Goal: Information Seeking & Learning: Learn about a topic

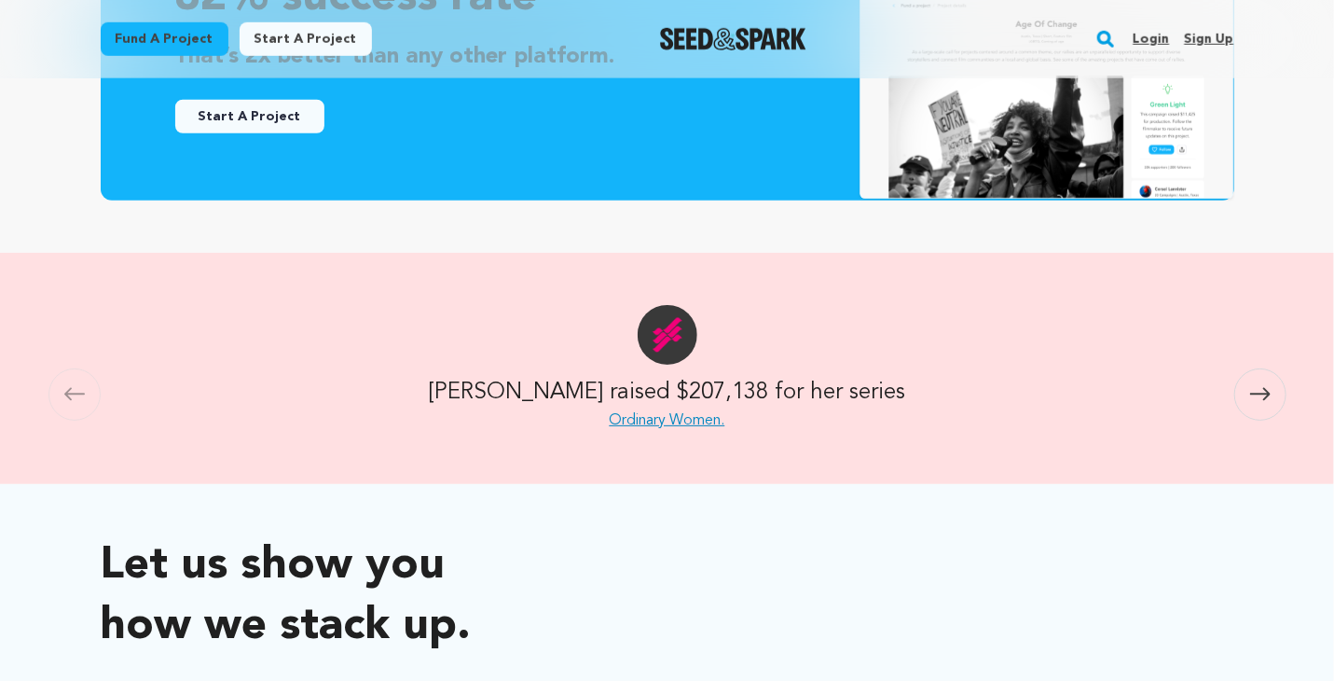
scroll to position [721, 0]
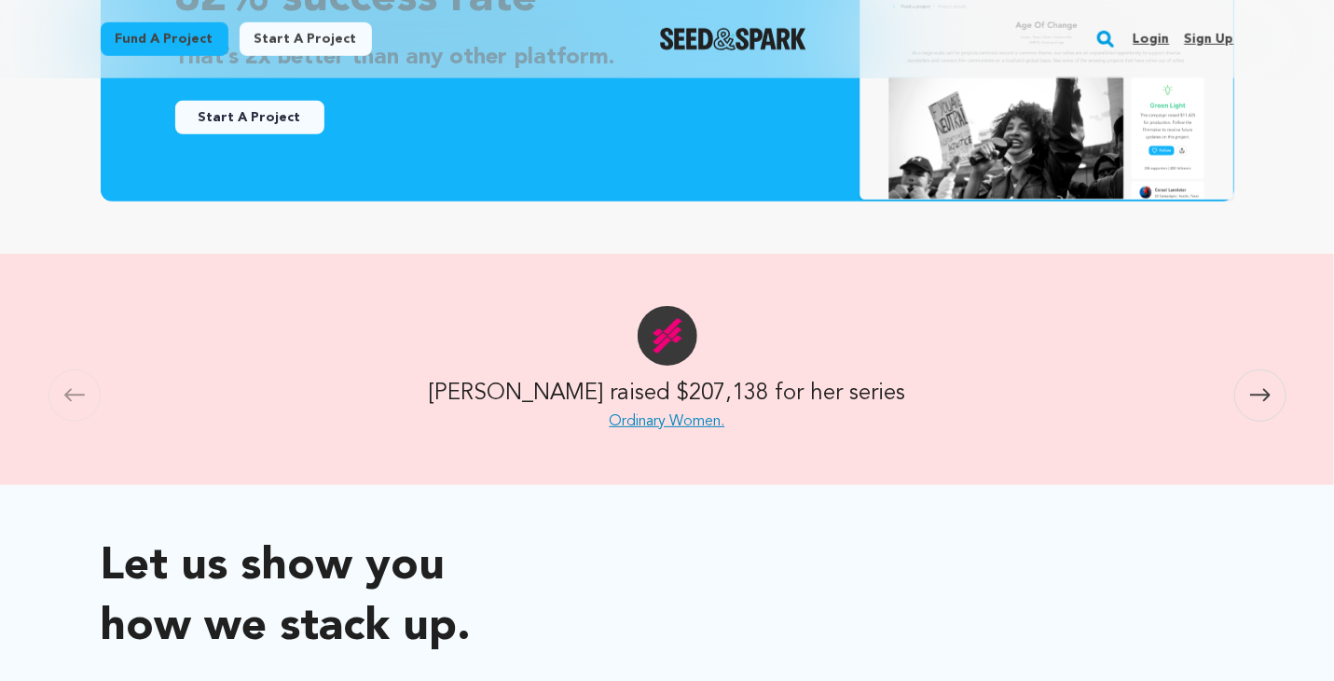
click at [1256, 402] on span at bounding box center [1261, 395] width 52 height 52
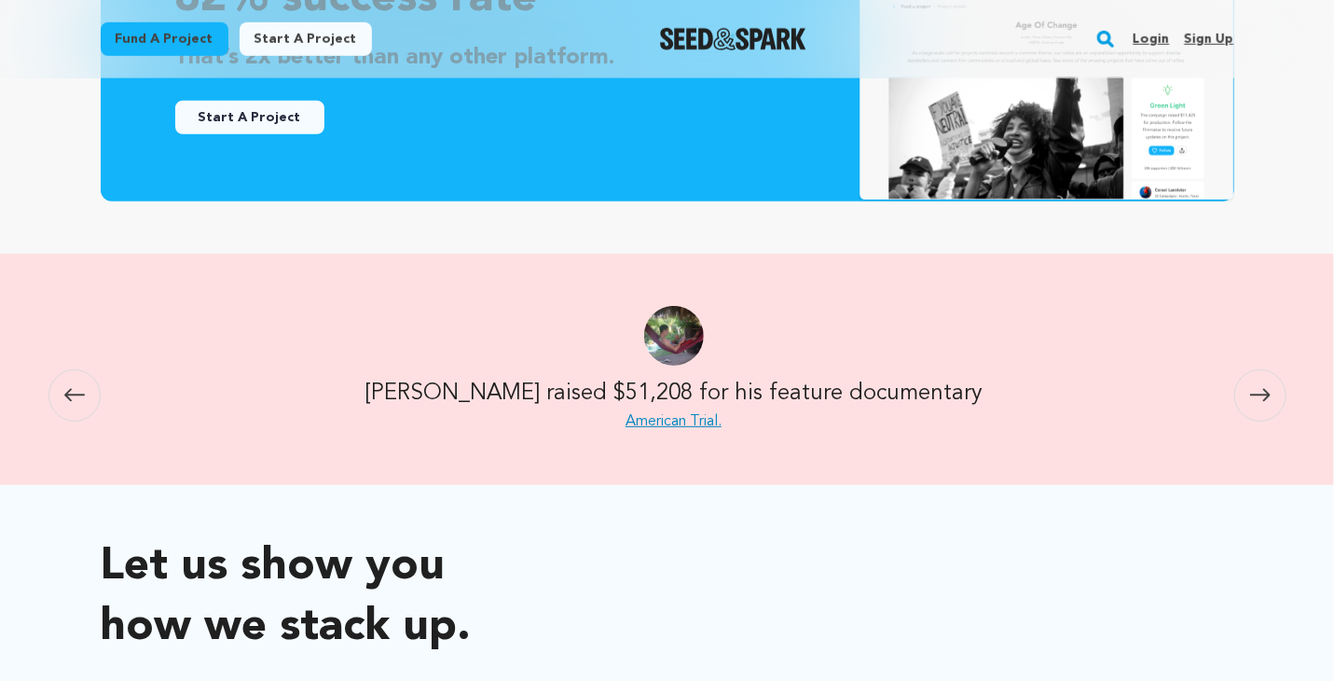
scroll to position [0, 1100]
click at [1258, 391] on icon at bounding box center [1260, 395] width 21 height 14
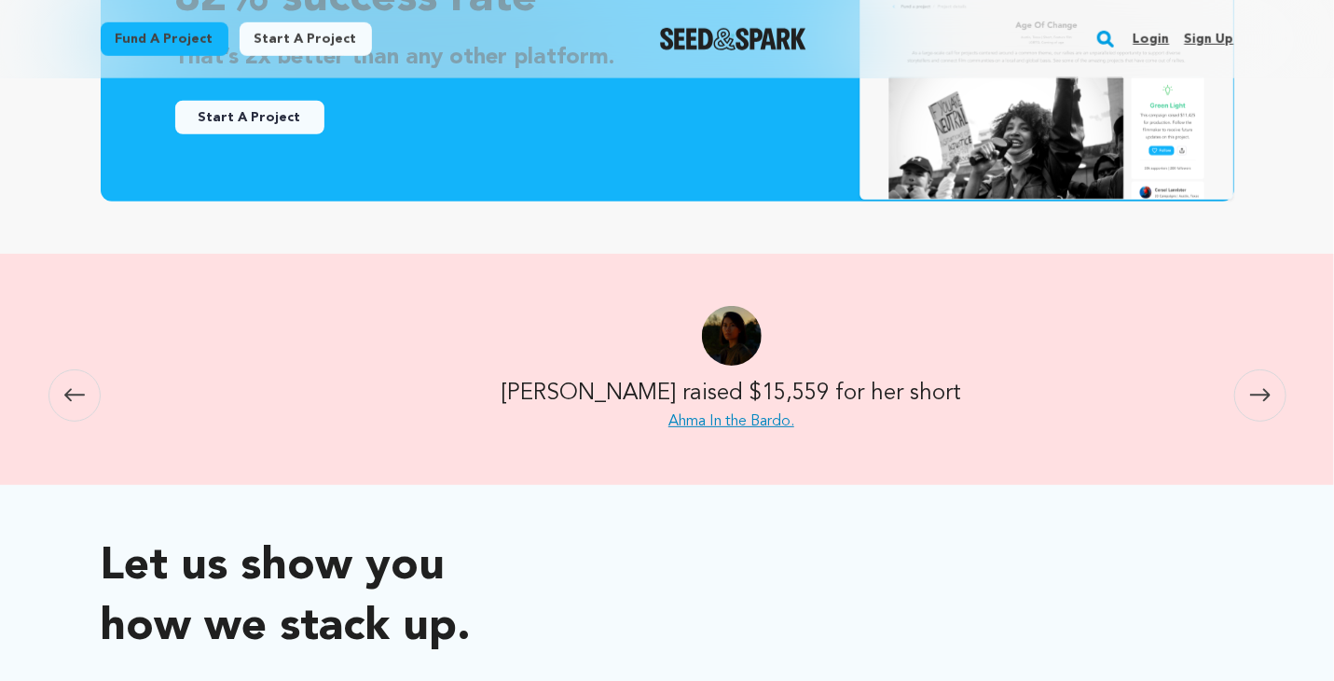
scroll to position [0, 2201]
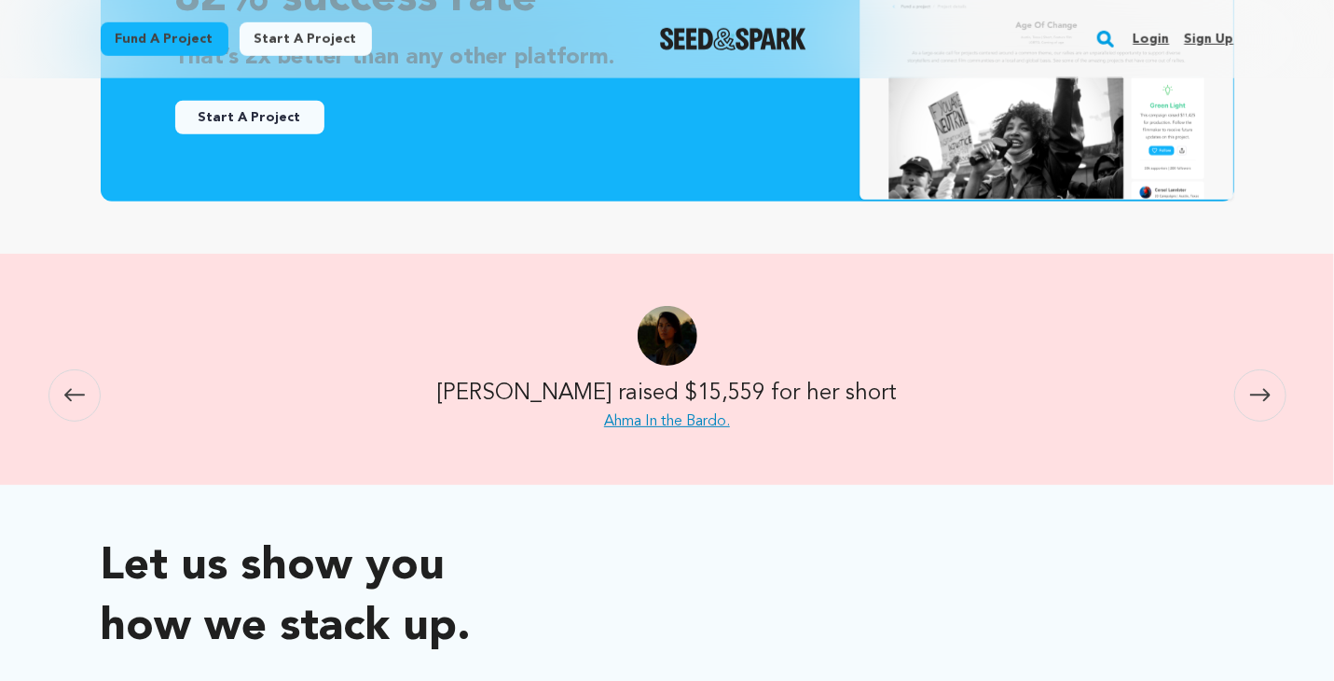
click at [1267, 391] on icon at bounding box center [1260, 395] width 21 height 13
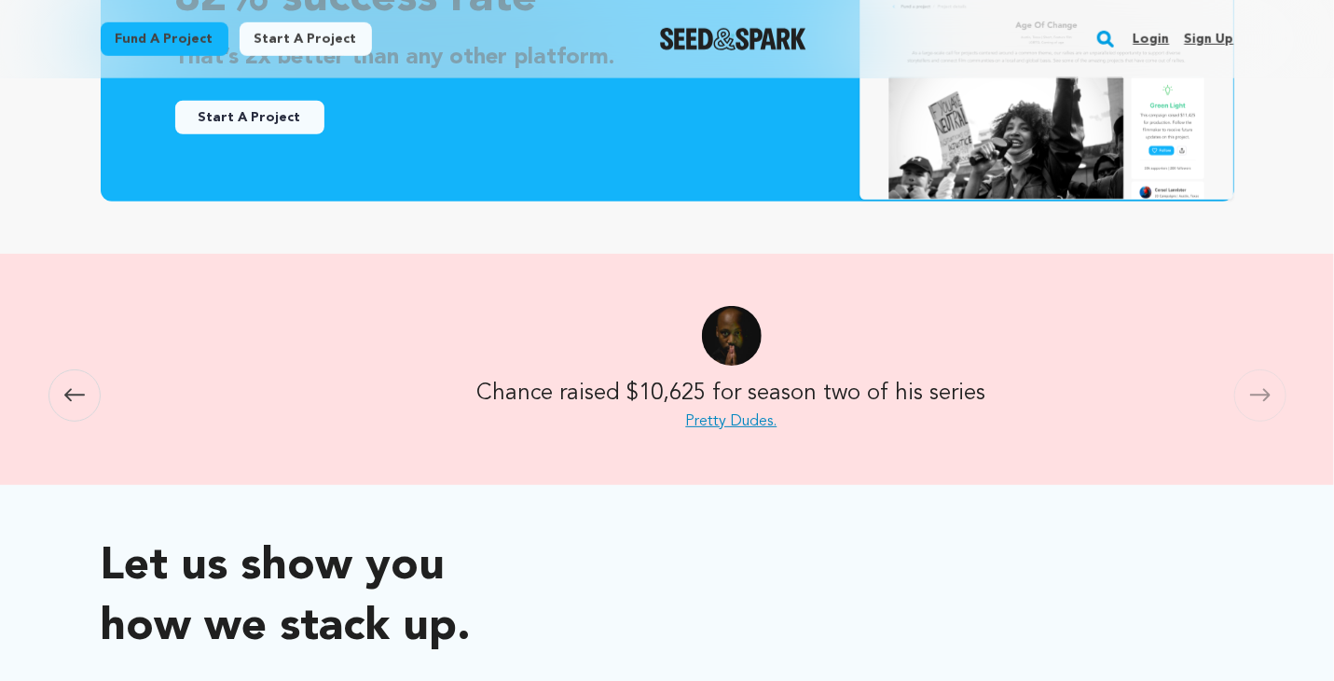
scroll to position [0, 3301]
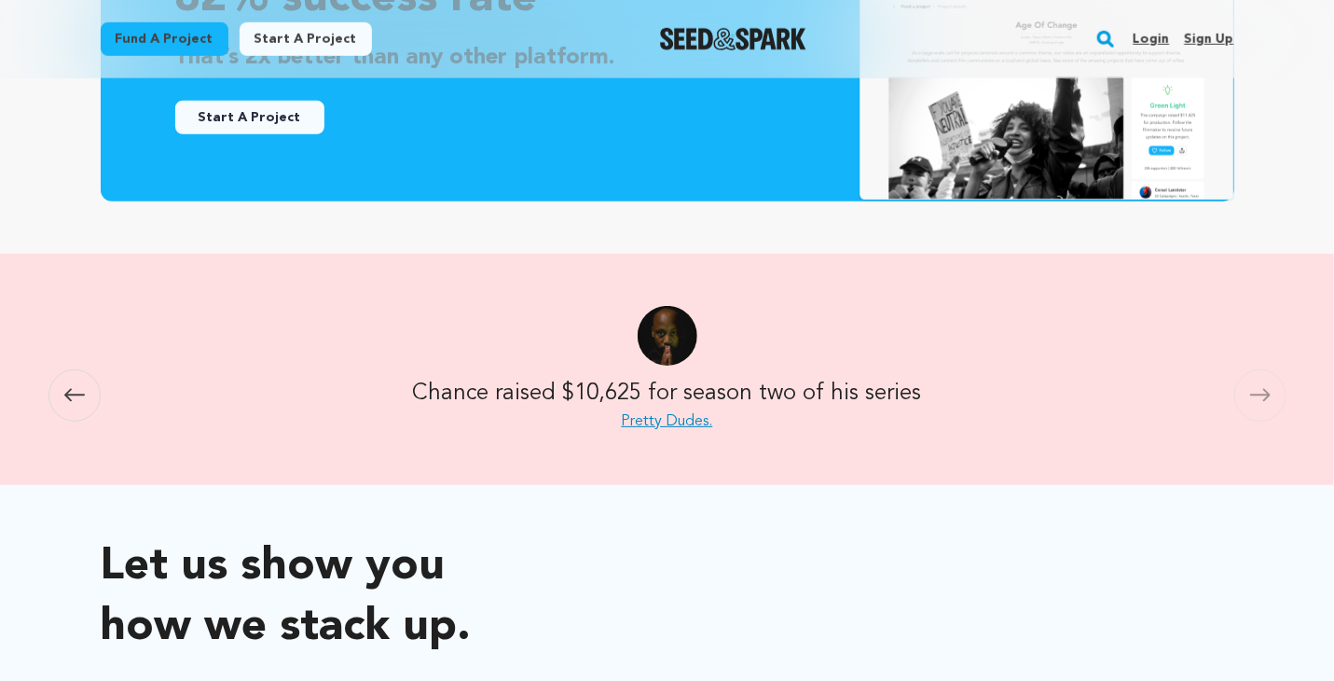
click at [1267, 398] on icon at bounding box center [1260, 395] width 21 height 14
click at [1265, 394] on icon at bounding box center [1260, 395] width 21 height 13
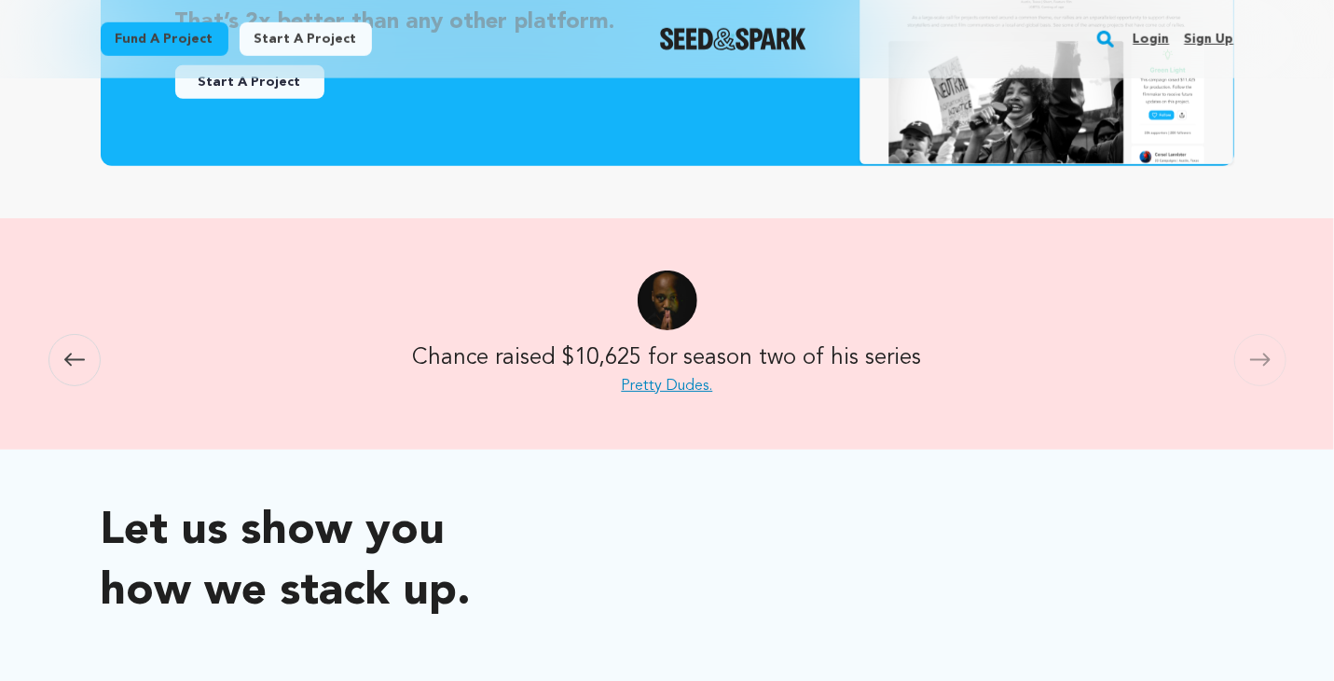
scroll to position [755, 0]
click at [59, 359] on span at bounding box center [74, 361] width 52 height 52
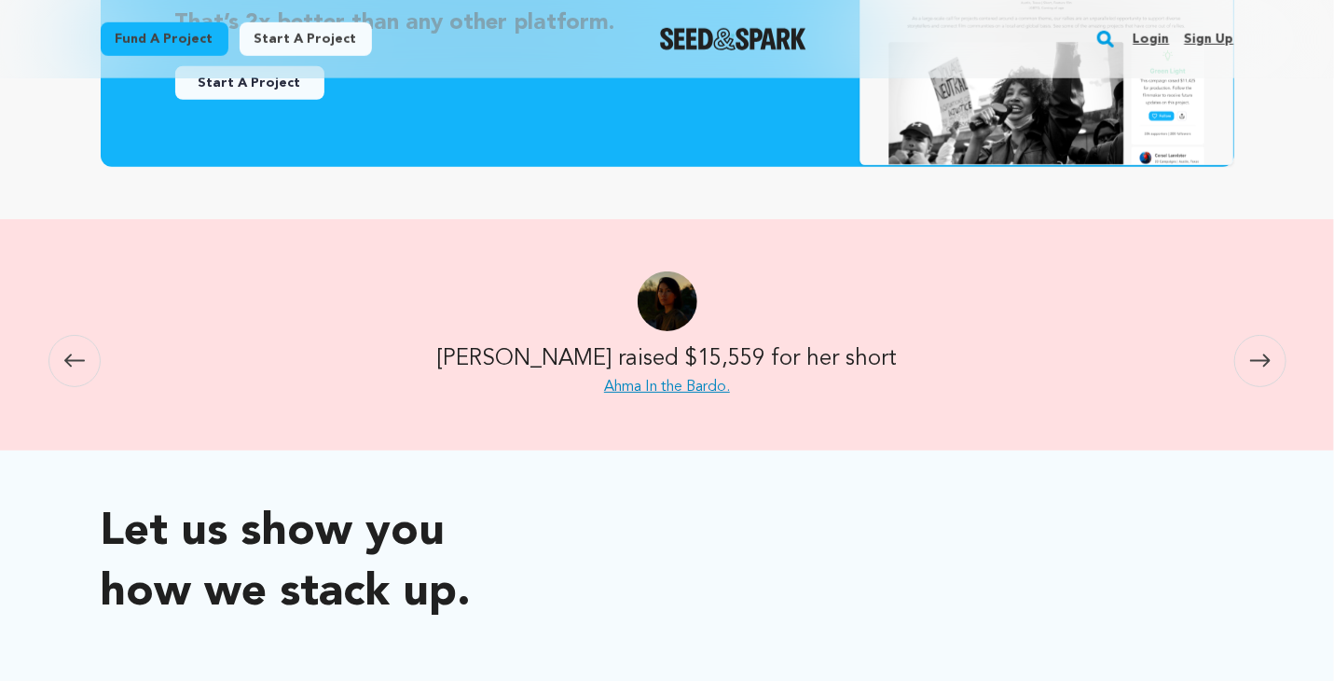
click at [85, 352] on span at bounding box center [74, 361] width 52 height 52
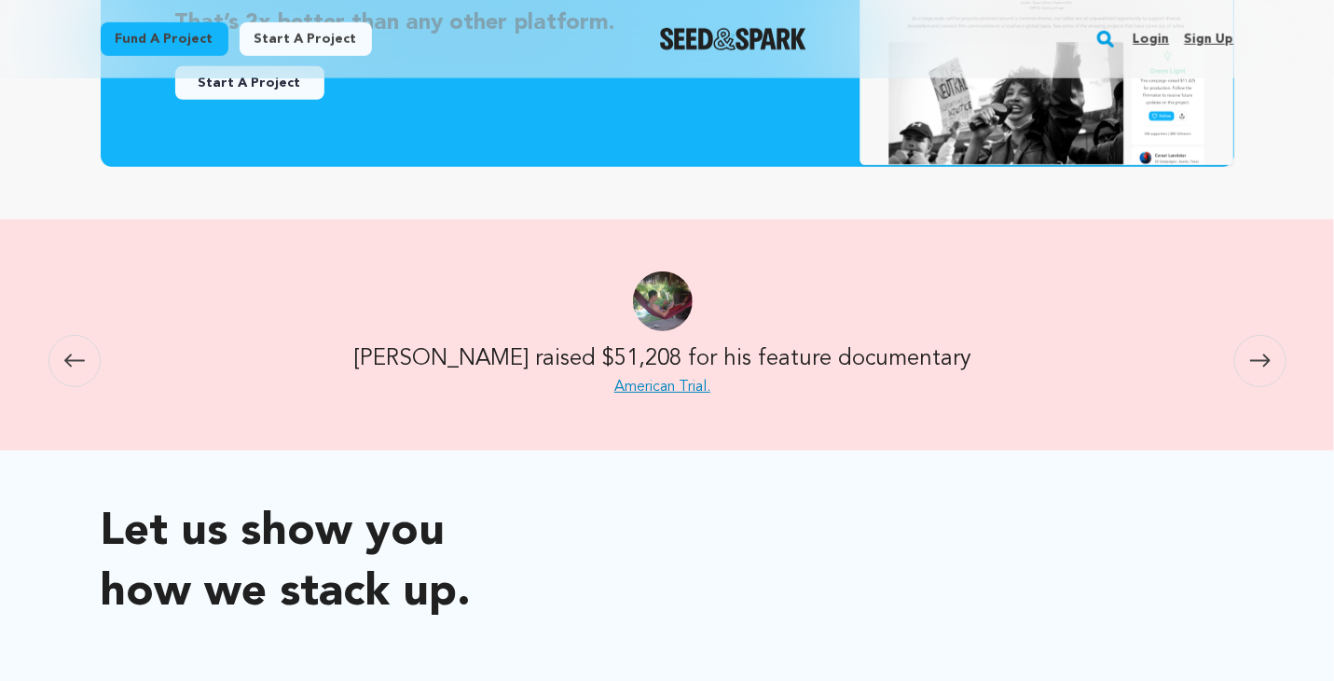
scroll to position [0, 1100]
click at [89, 353] on span at bounding box center [74, 361] width 52 height 52
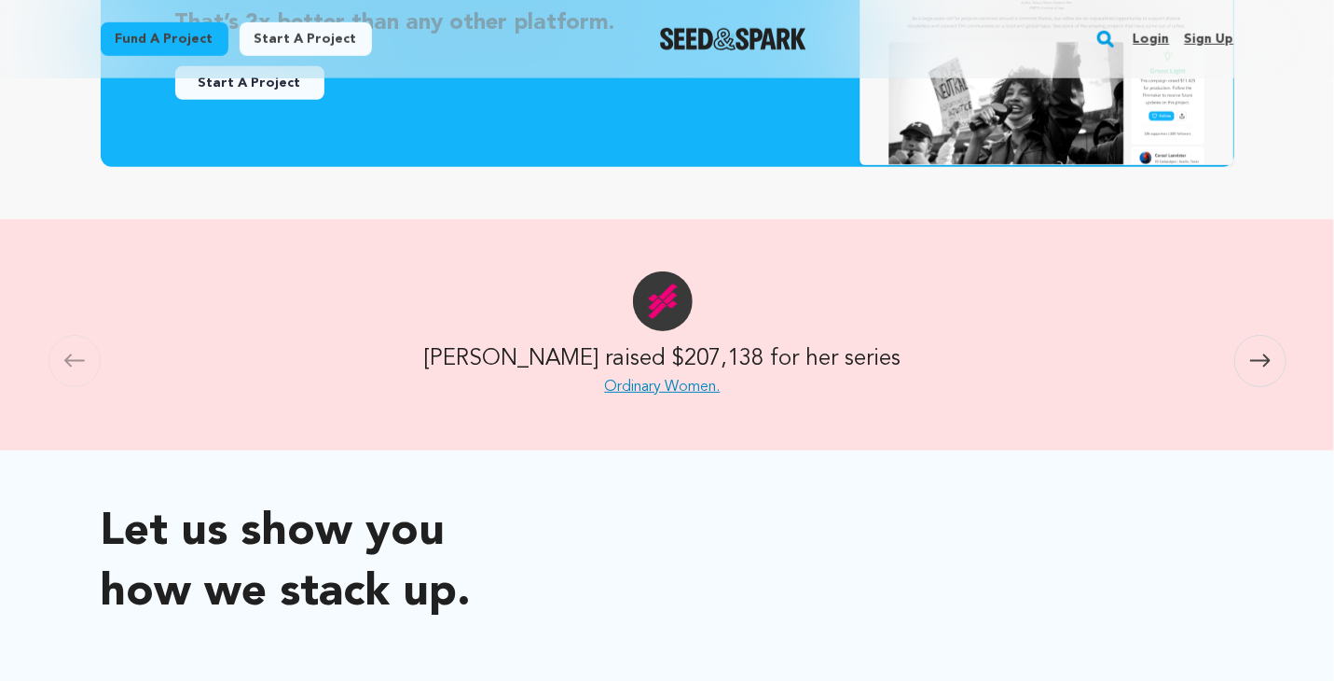
scroll to position [0, 0]
click at [85, 366] on span at bounding box center [74, 361] width 52 height 52
click at [1272, 363] on span at bounding box center [1261, 361] width 52 height 52
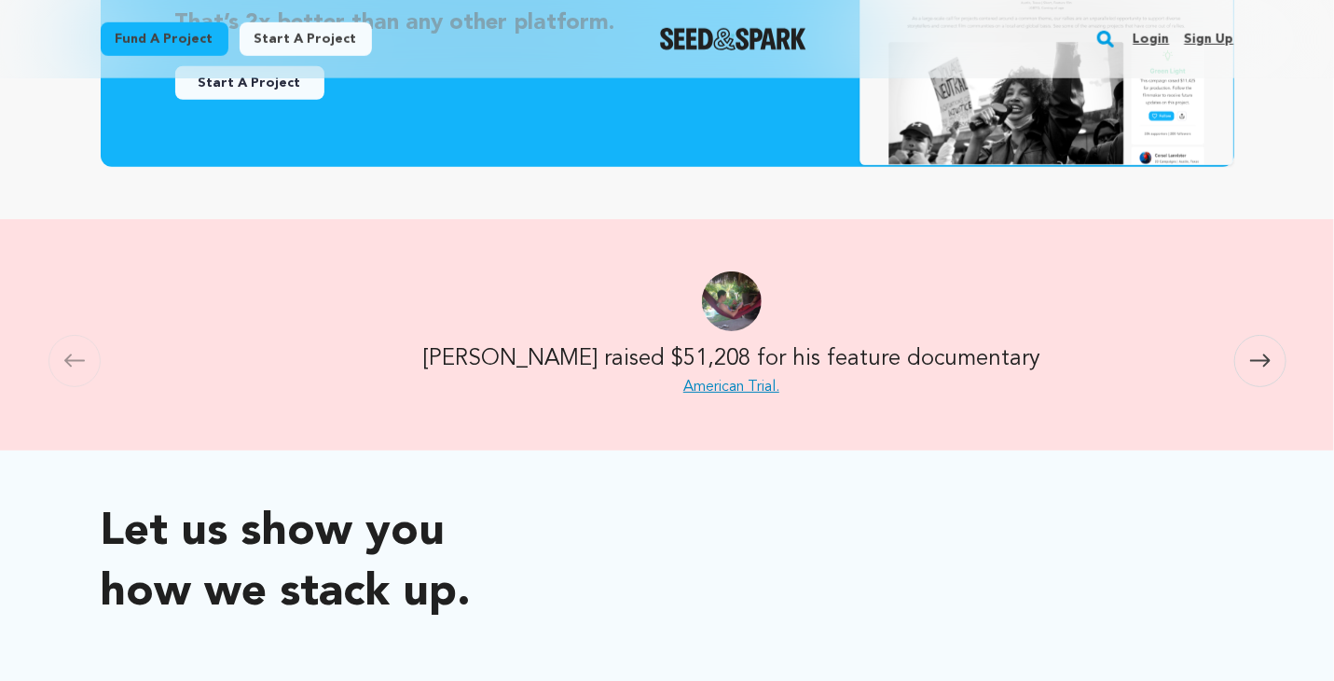
scroll to position [0, 1100]
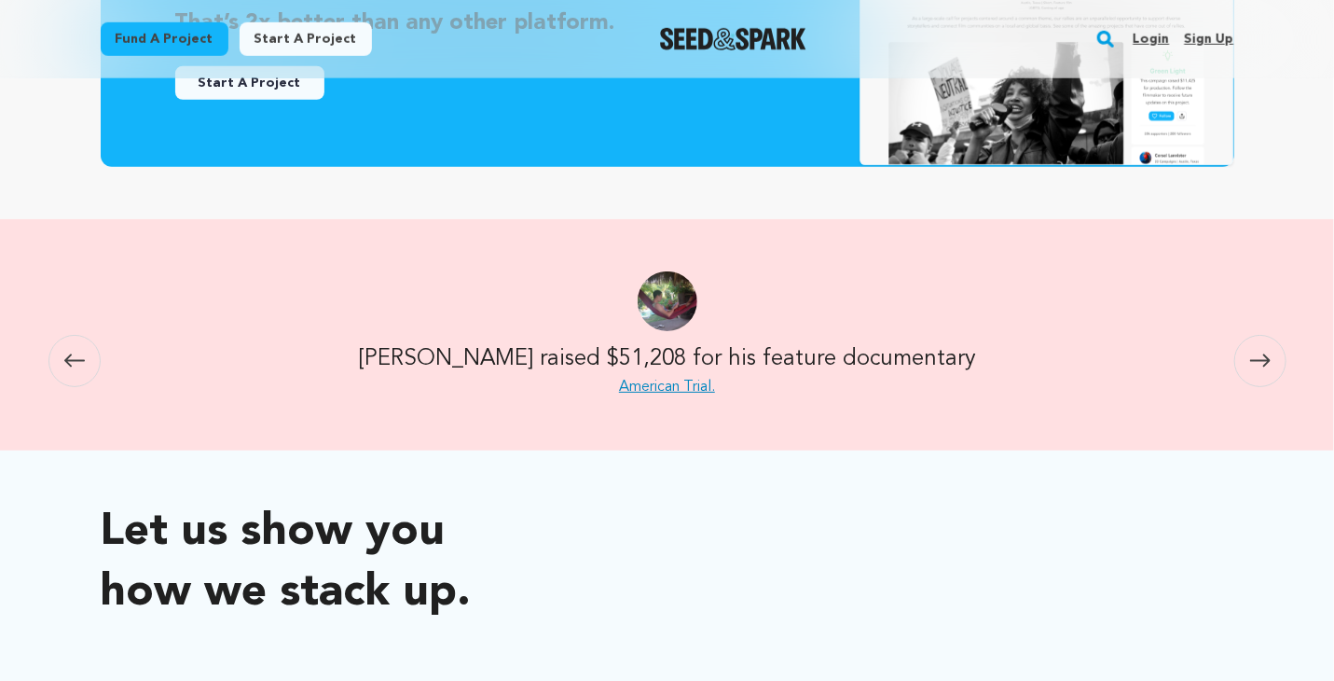
click at [1269, 370] on span at bounding box center [1261, 361] width 52 height 52
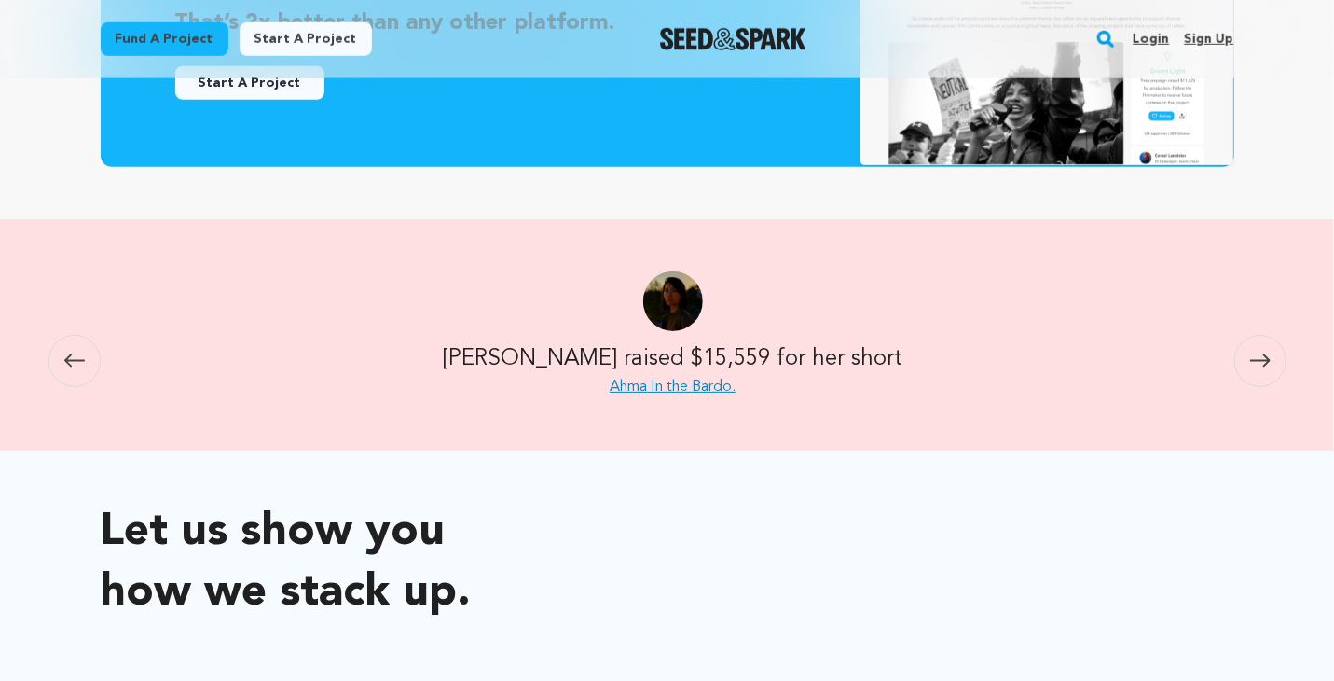
scroll to position [0, 2201]
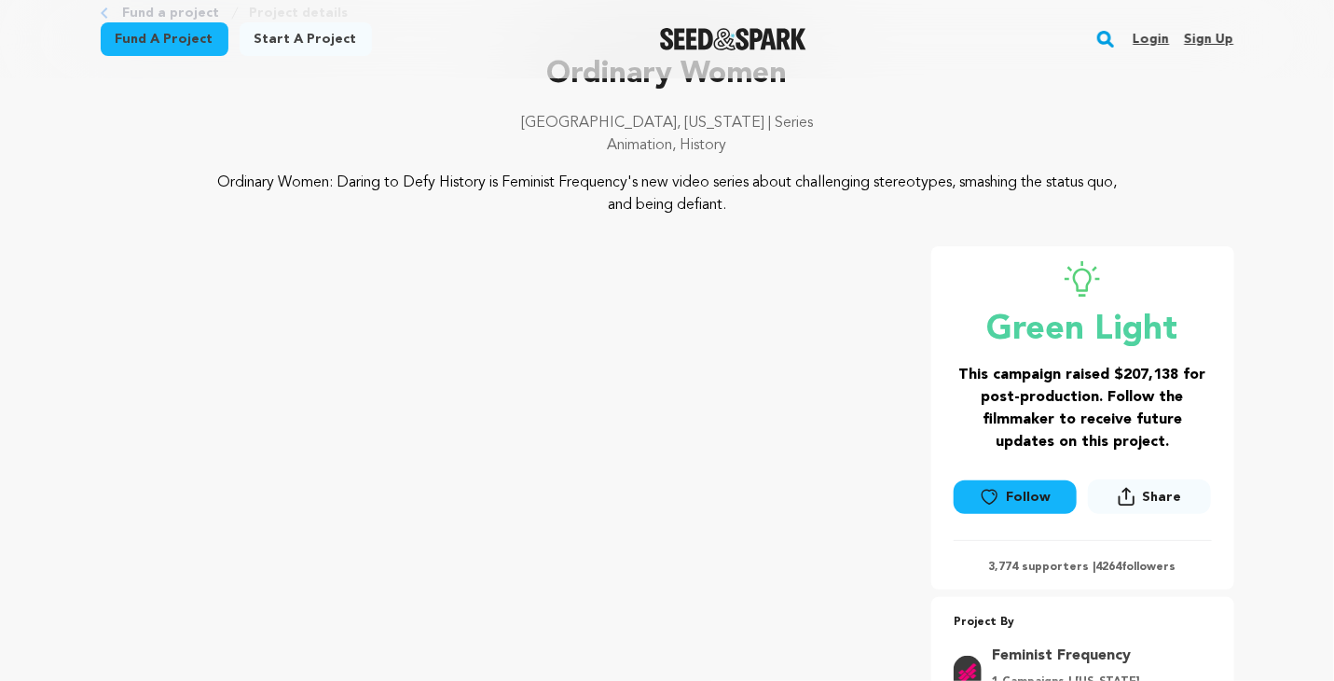
scroll to position [94, 0]
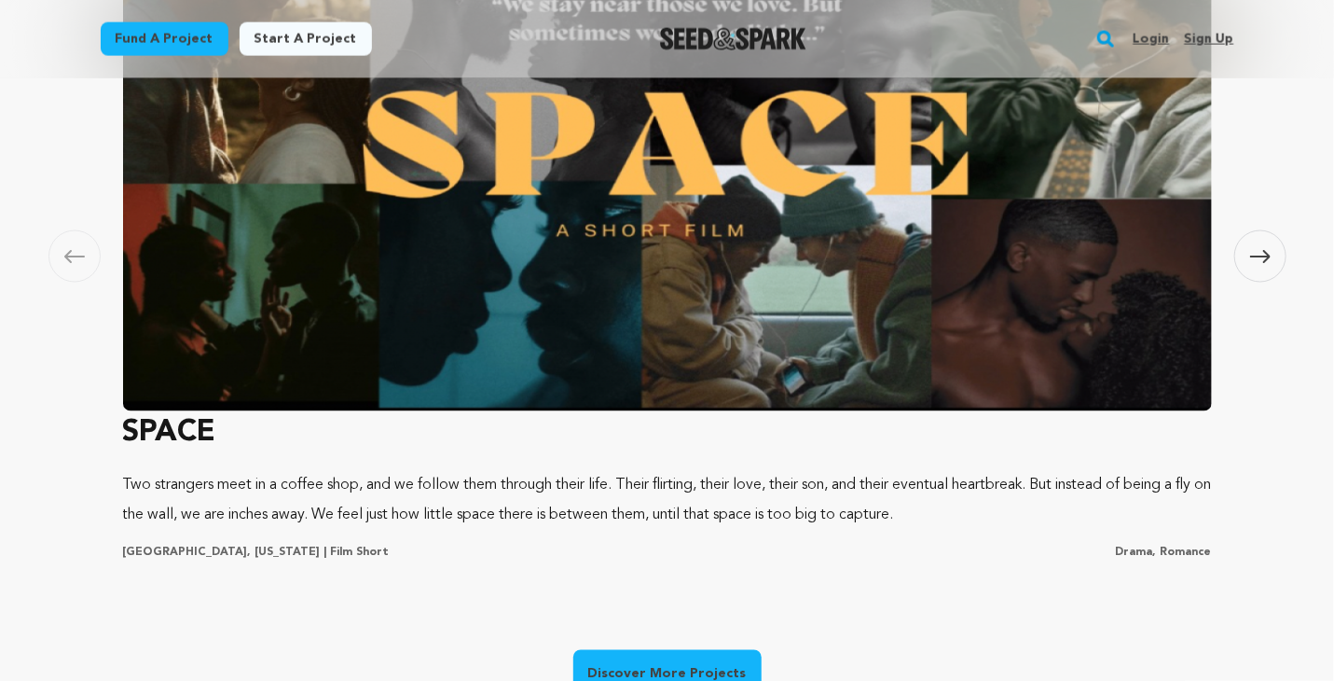
scroll to position [0, 351]
click at [720, 680] on link "Discover More Projects" at bounding box center [667, 674] width 188 height 48
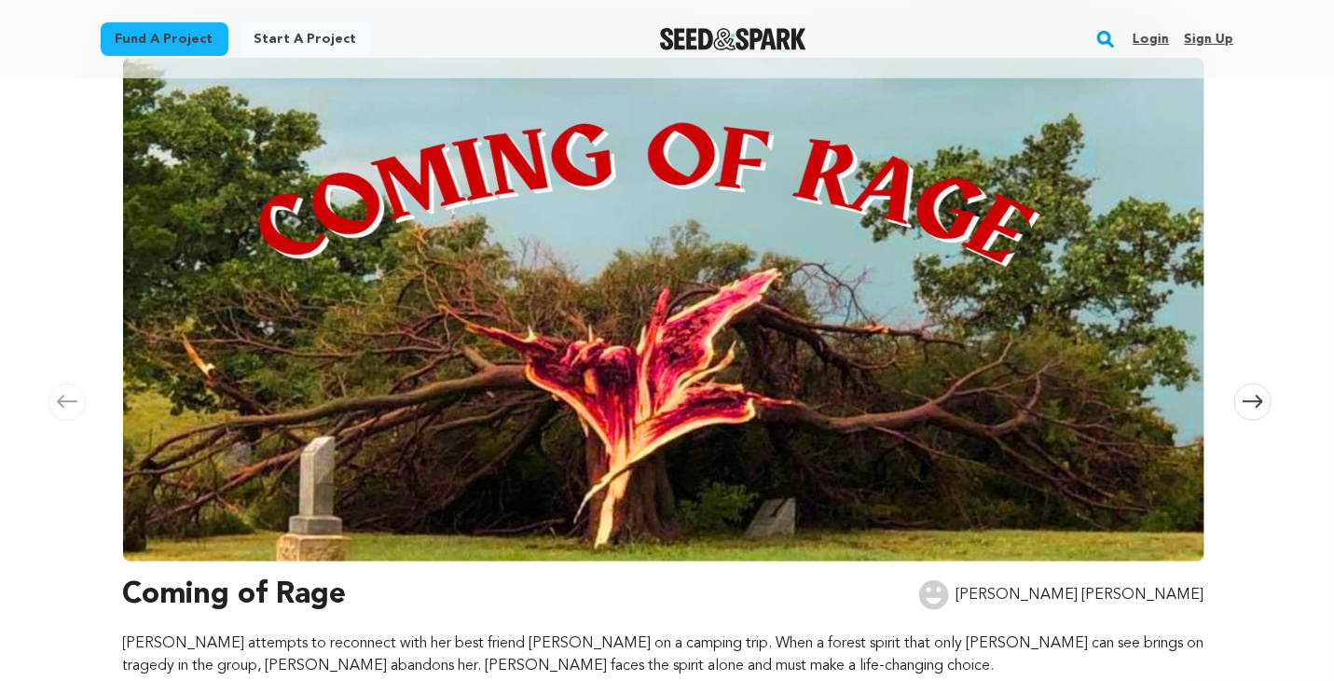
scroll to position [253, 0]
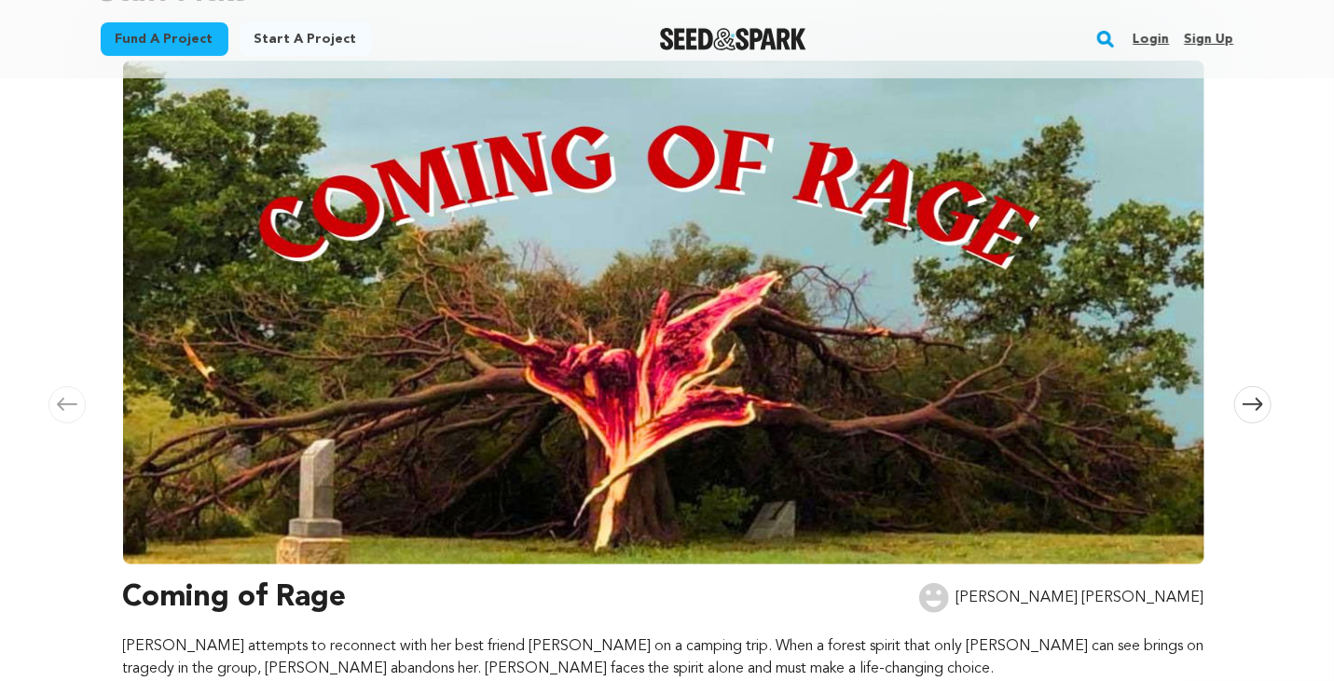
click at [1261, 399] on icon at bounding box center [1253, 404] width 21 height 14
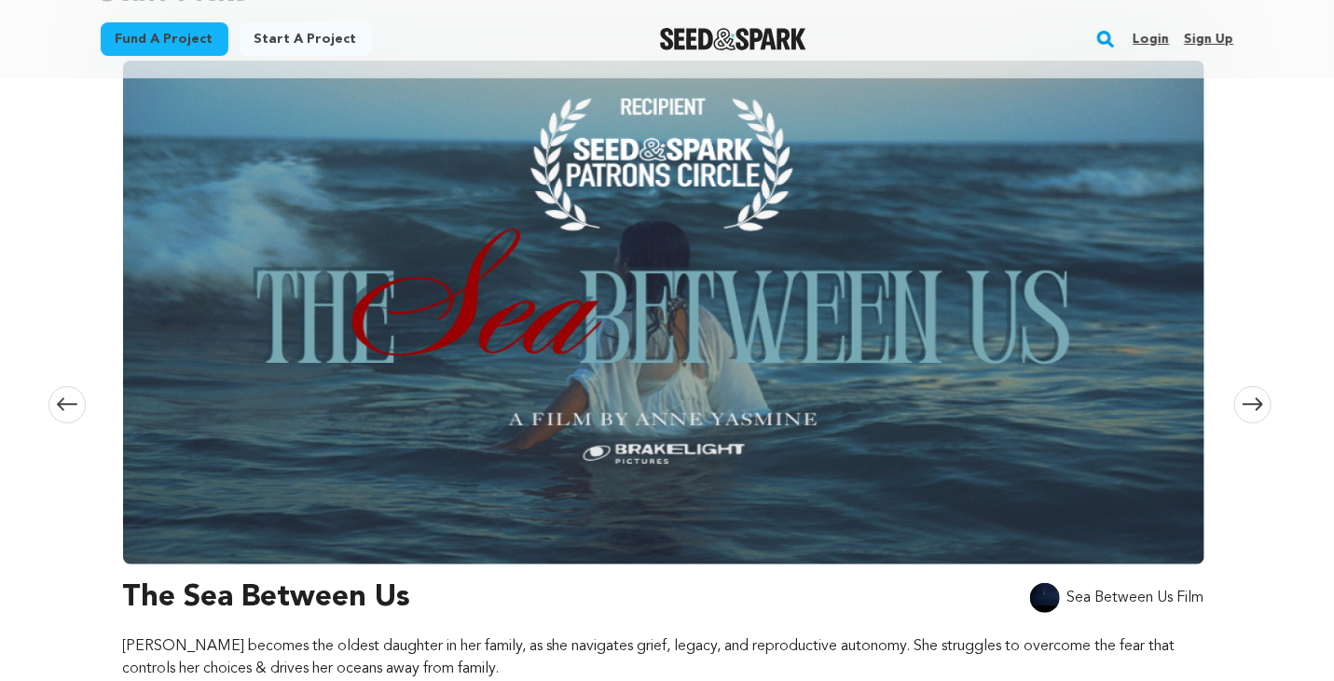
scroll to position [233, 0]
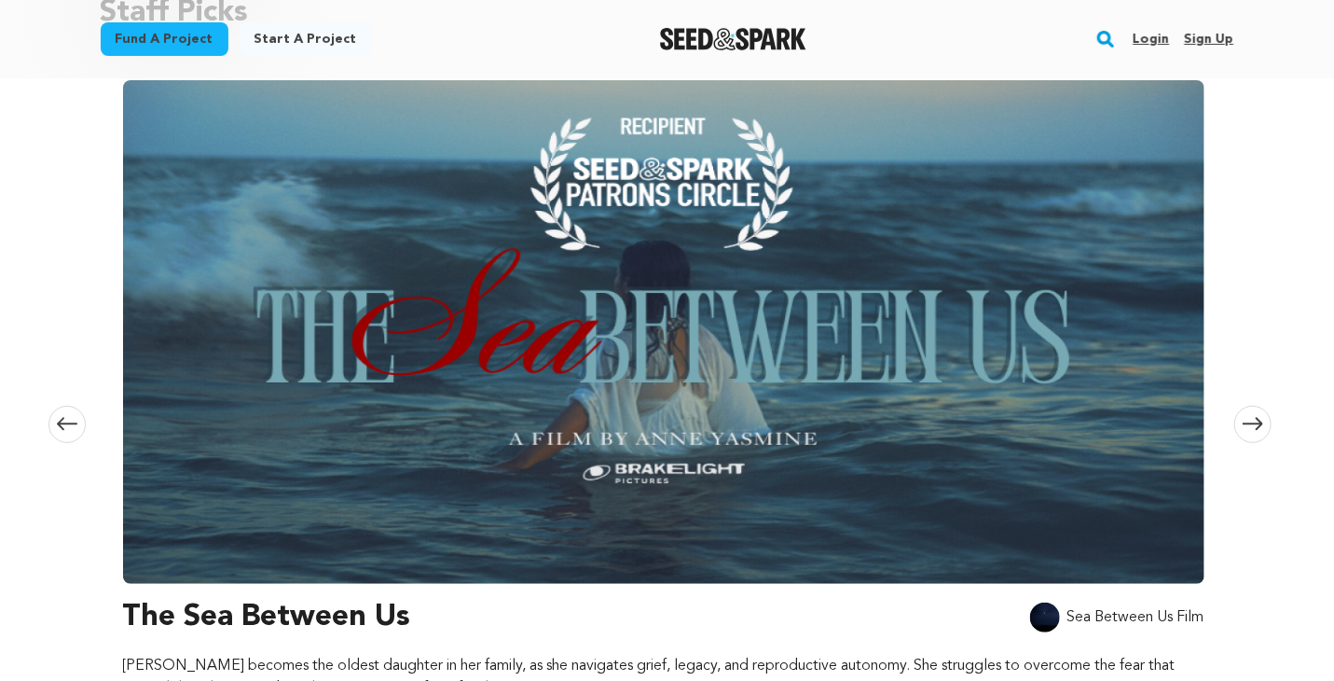
click at [1258, 422] on icon at bounding box center [1253, 424] width 21 height 13
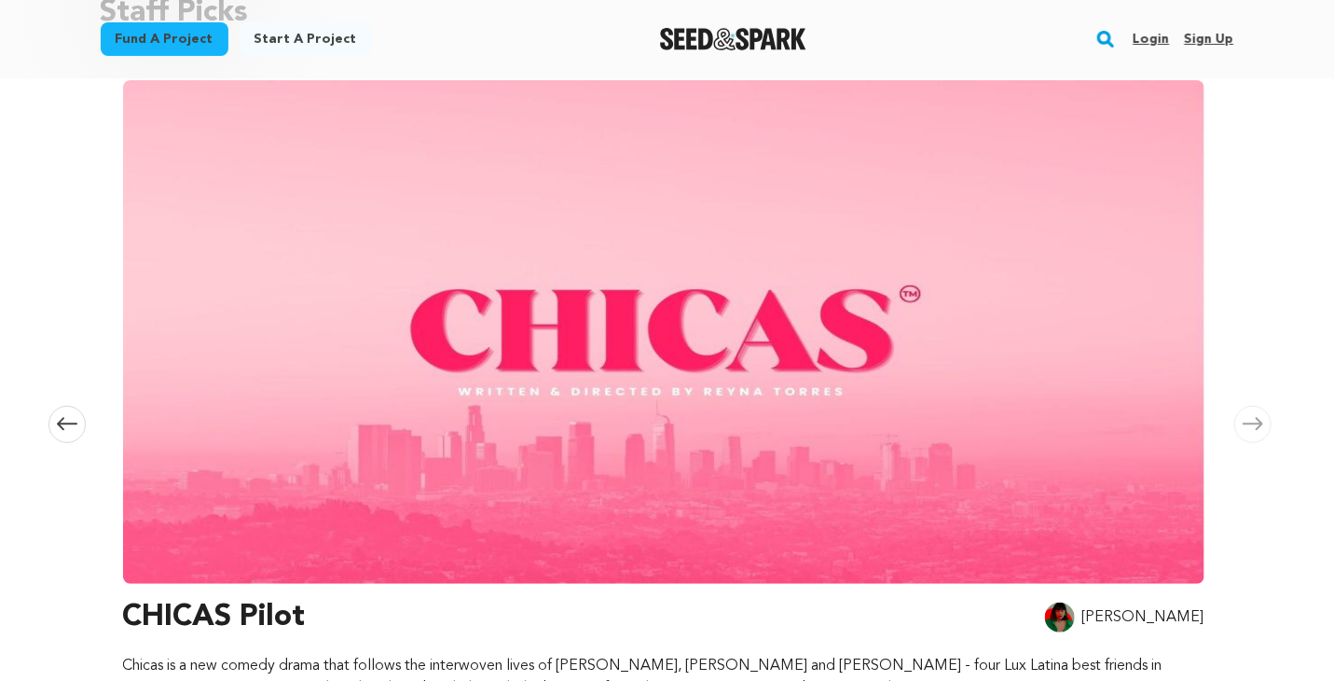
click at [76, 421] on span at bounding box center [66, 424] width 37 height 37
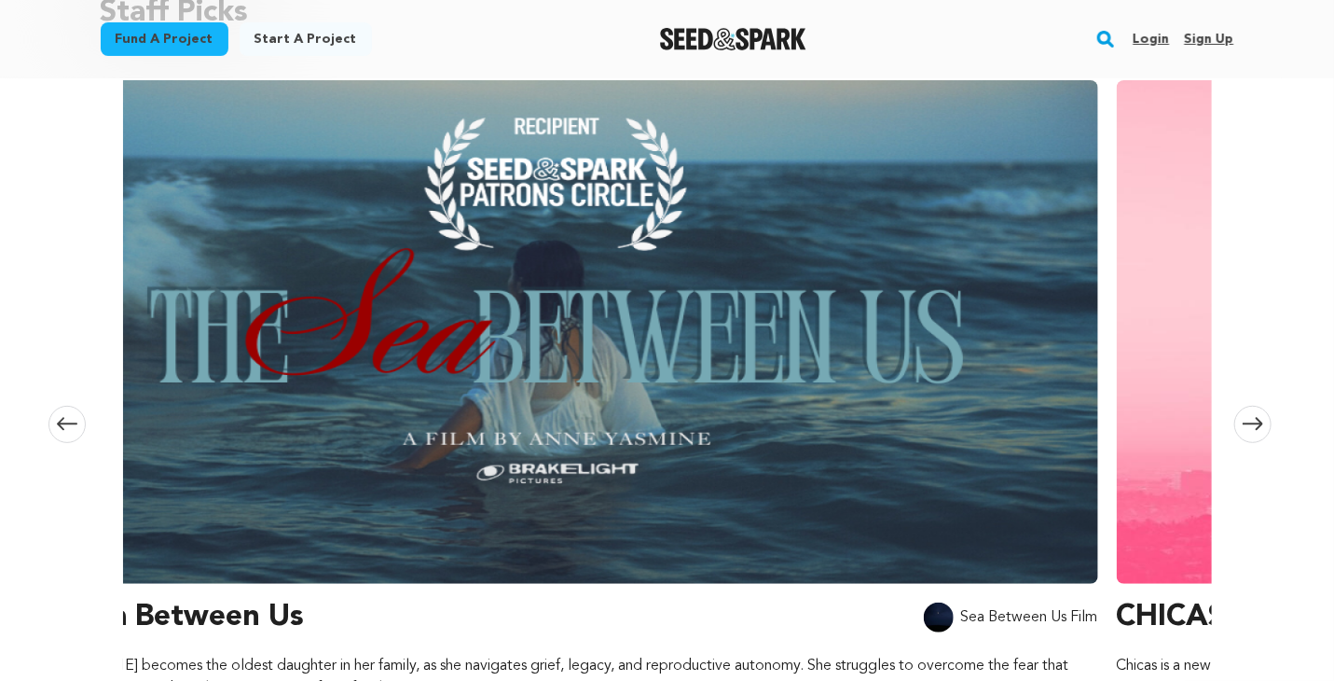
scroll to position [0, 1100]
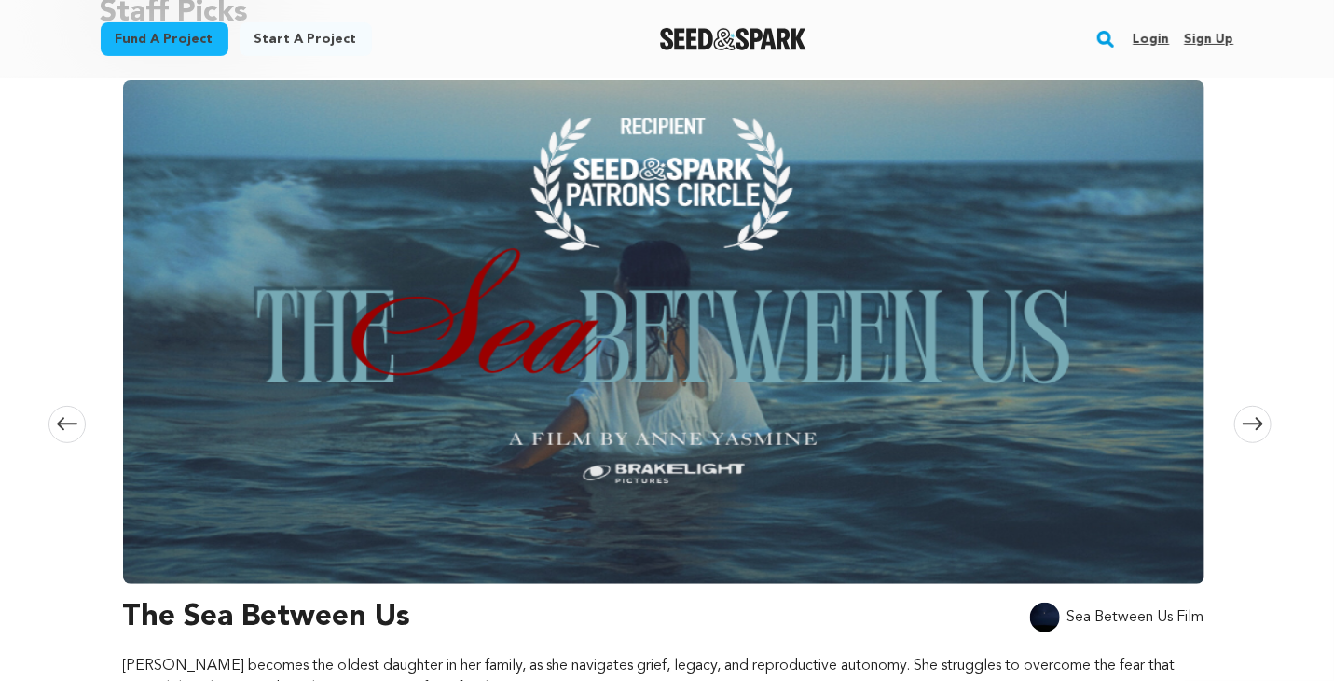
click at [1252, 408] on span at bounding box center [1253, 424] width 37 height 37
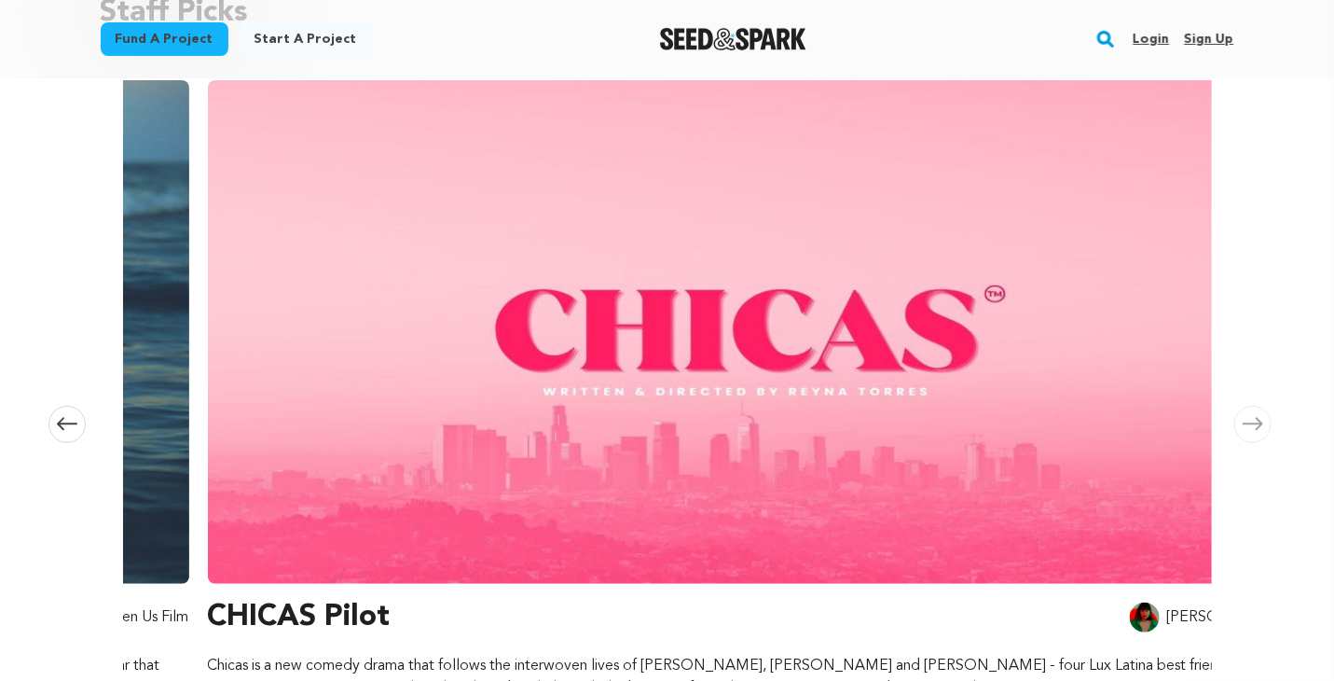
scroll to position [0, 2201]
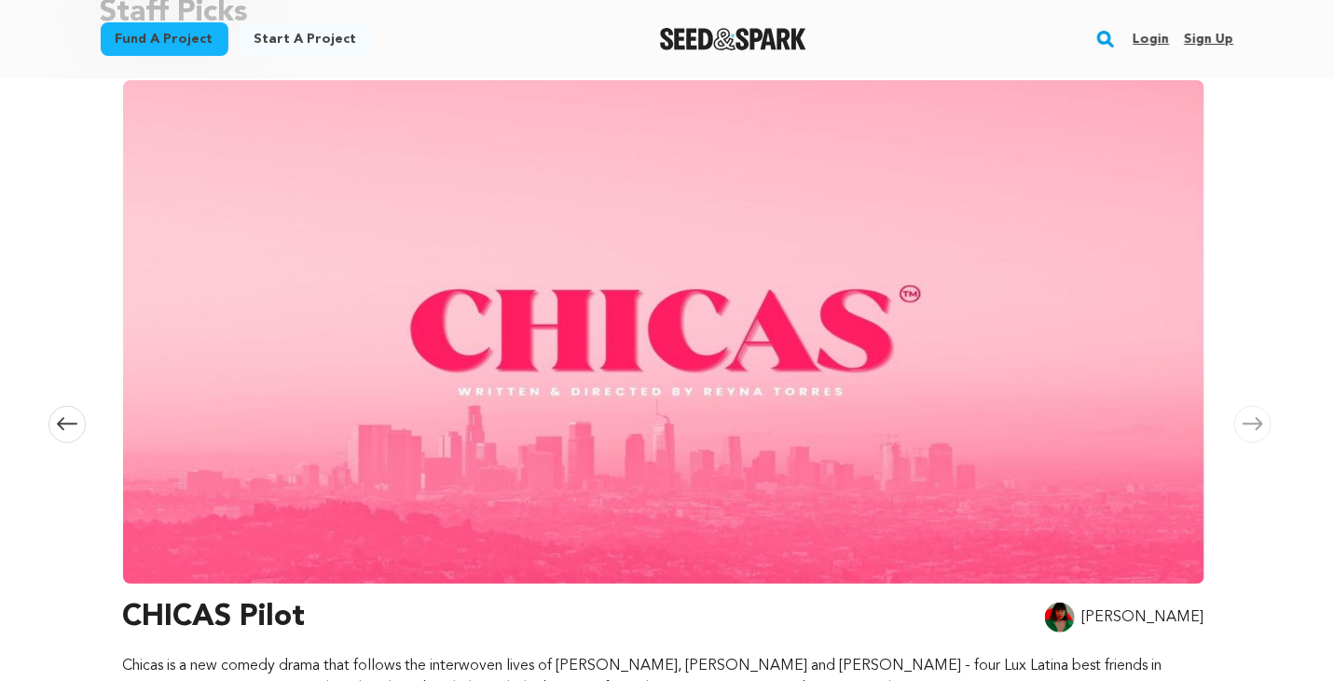
click at [1253, 426] on icon at bounding box center [1253, 424] width 21 height 14
click at [1251, 413] on span at bounding box center [1253, 424] width 37 height 37
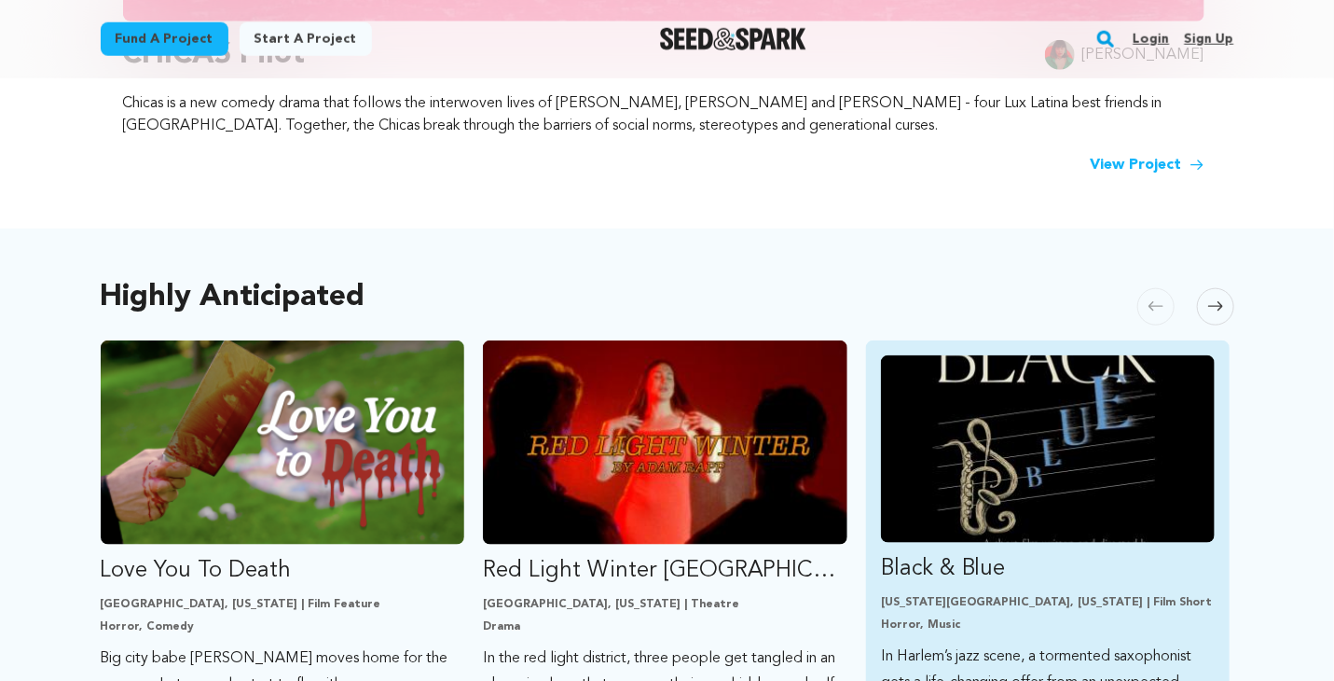
scroll to position [787, 0]
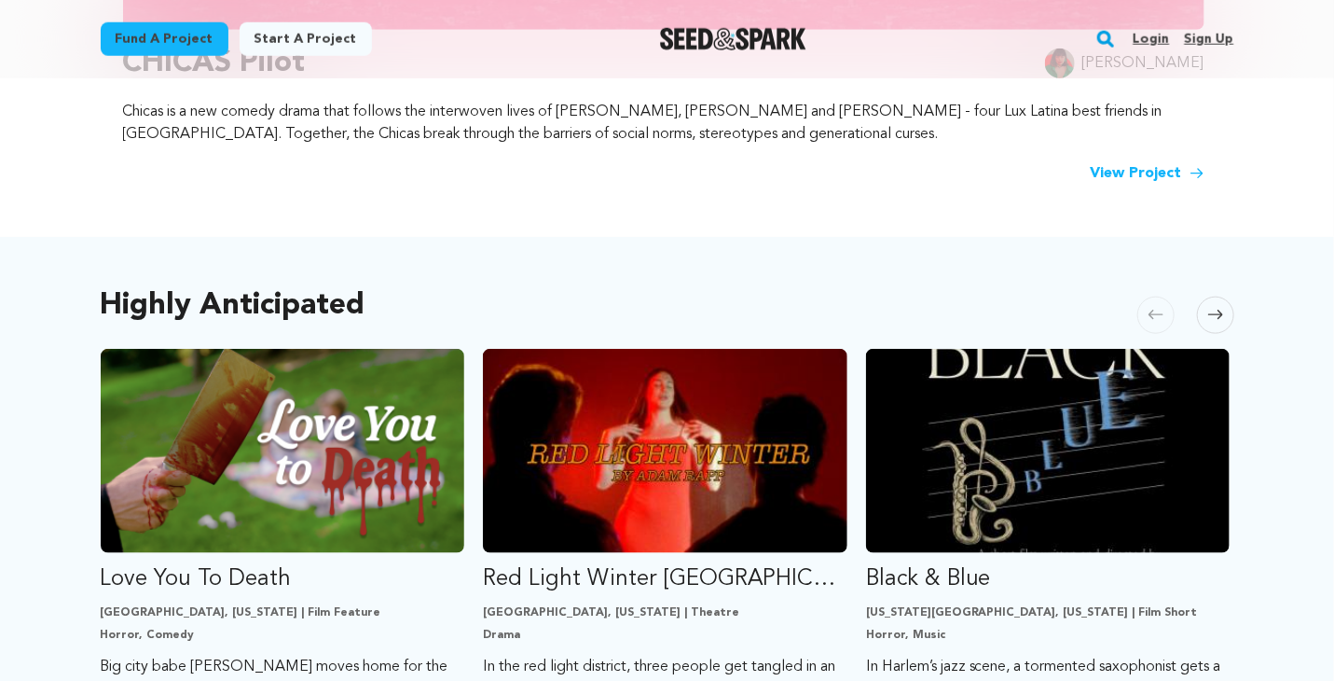
click at [1215, 301] on span at bounding box center [1215, 315] width 37 height 37
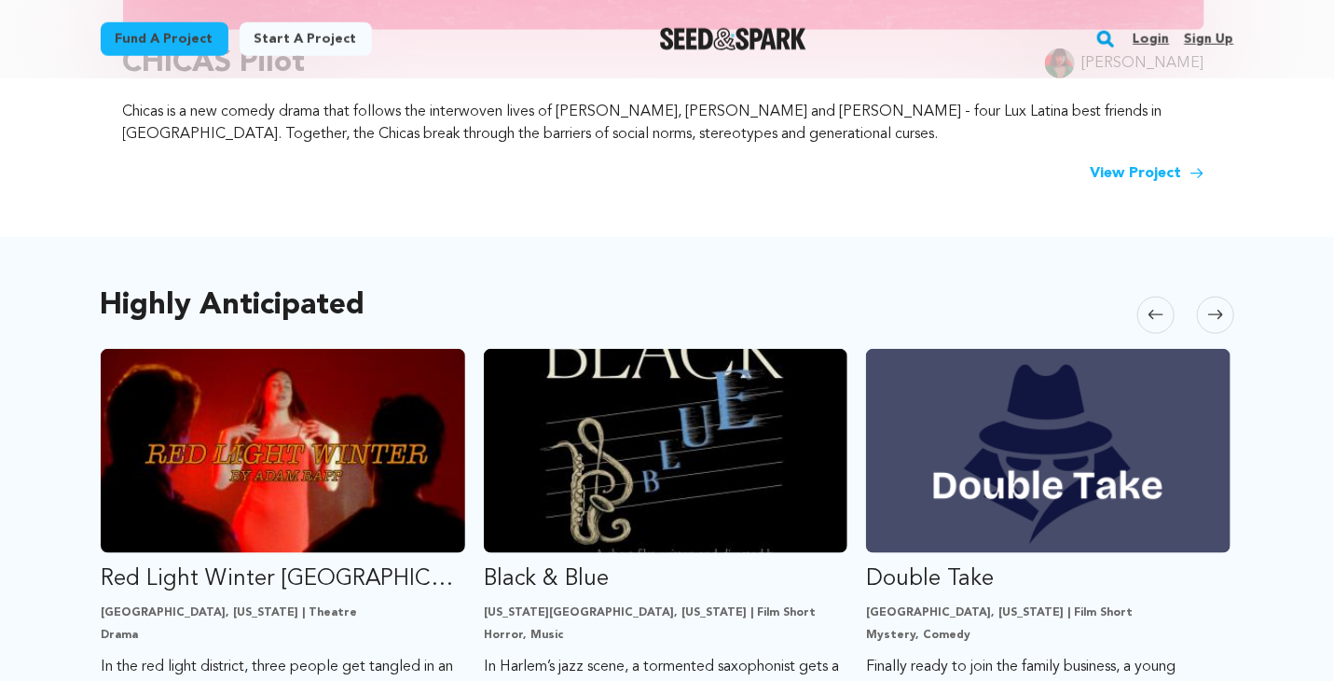
click at [1221, 314] on icon at bounding box center [1216, 315] width 15 height 9
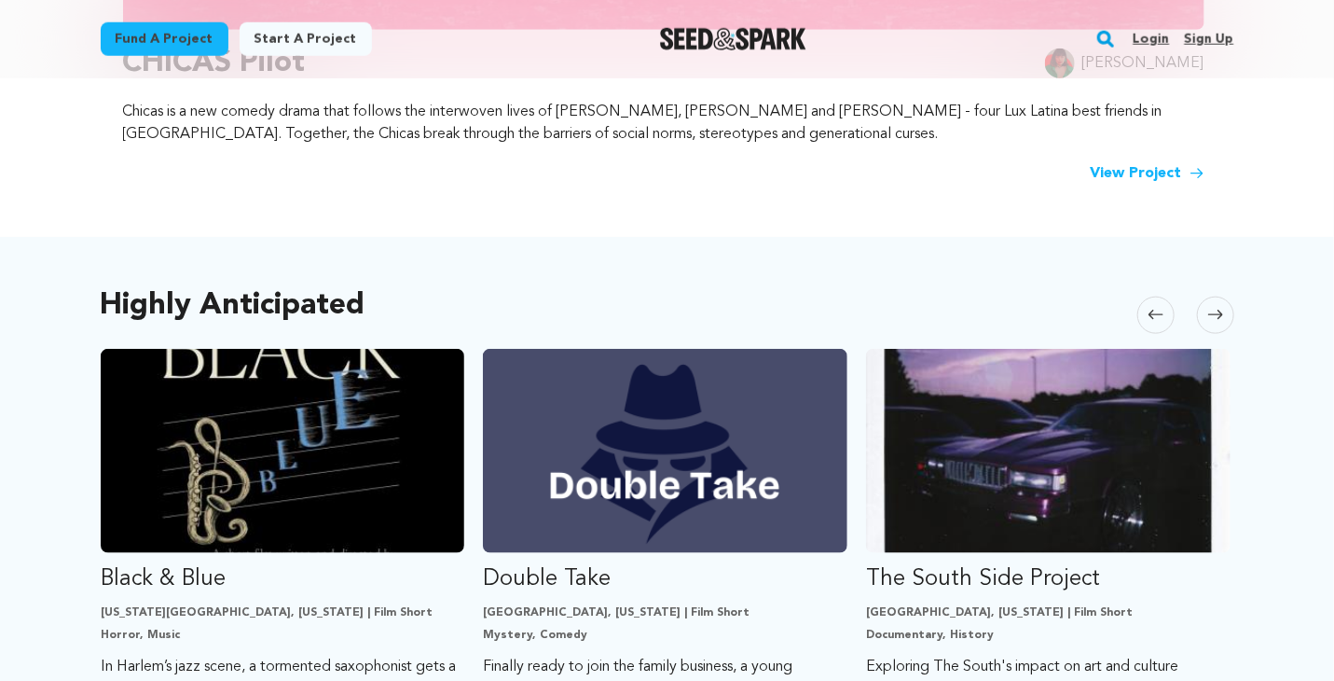
click at [1223, 314] on icon at bounding box center [1216, 315] width 15 height 9
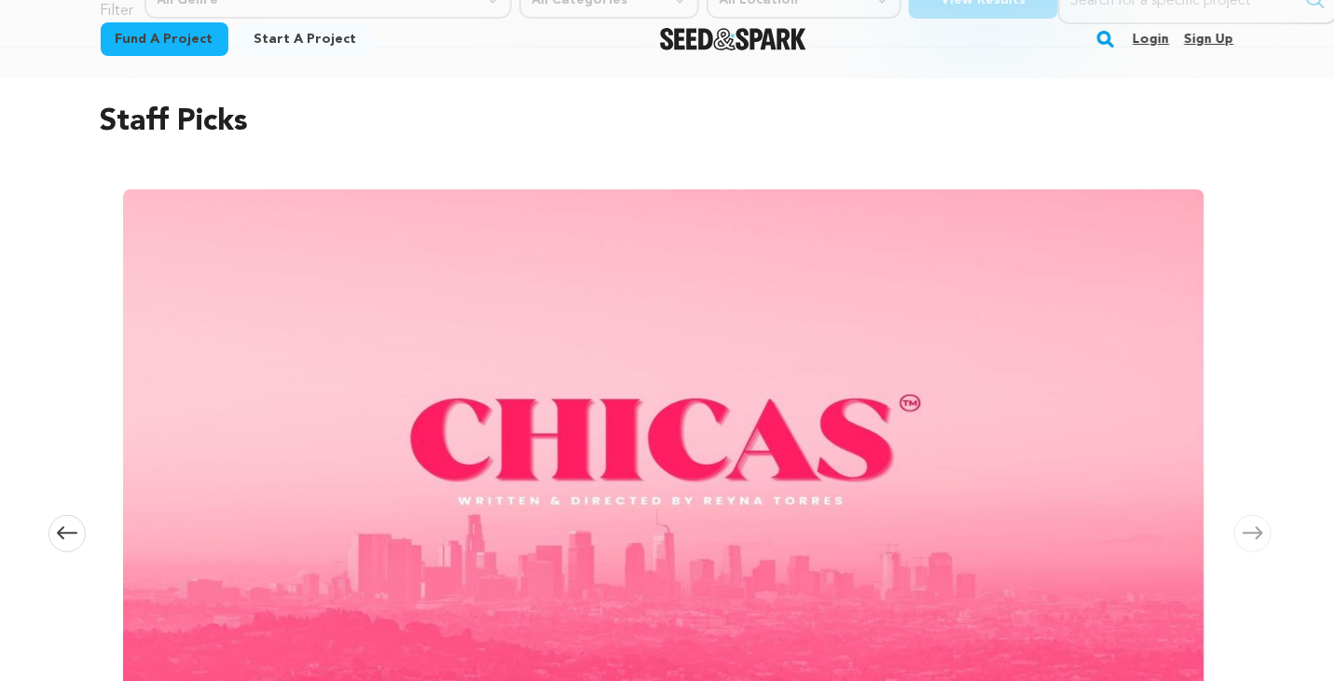
scroll to position [0, 0]
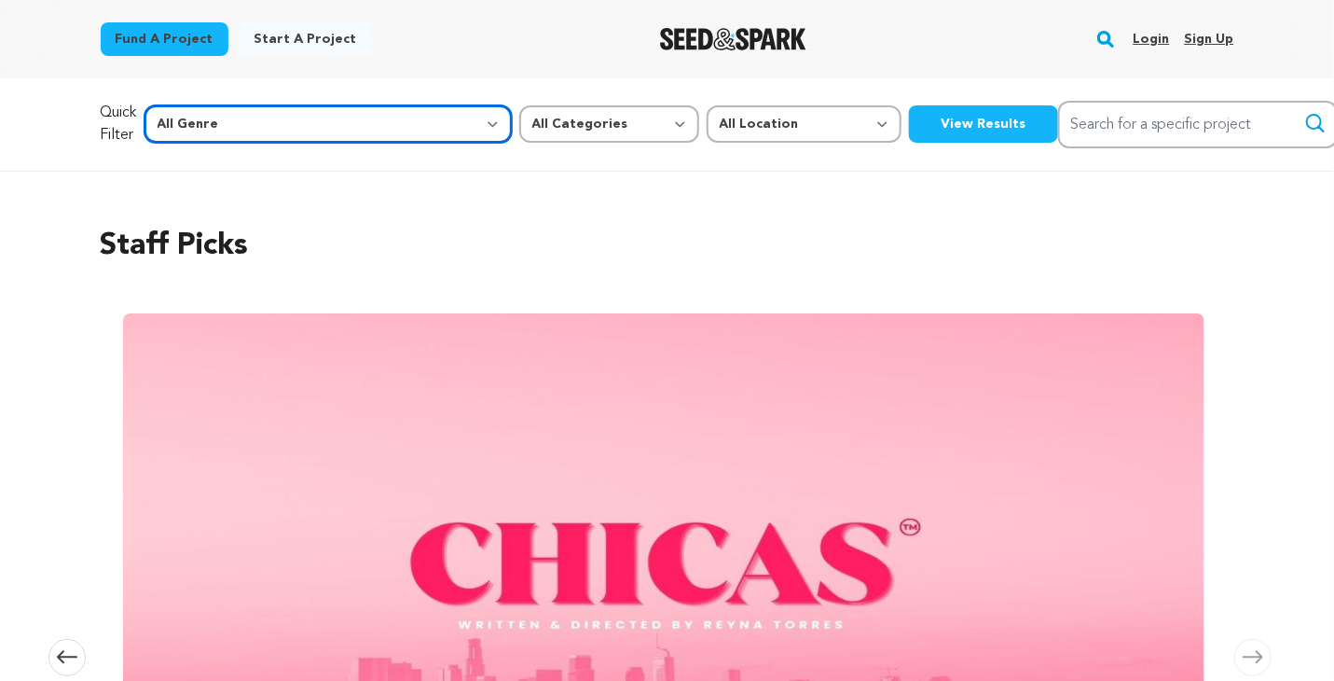
click at [333, 117] on select "All Genre Action Adventure Afrobeat Alternative Ambient Animation Bebop Big Ban…" at bounding box center [328, 123] width 367 height 37
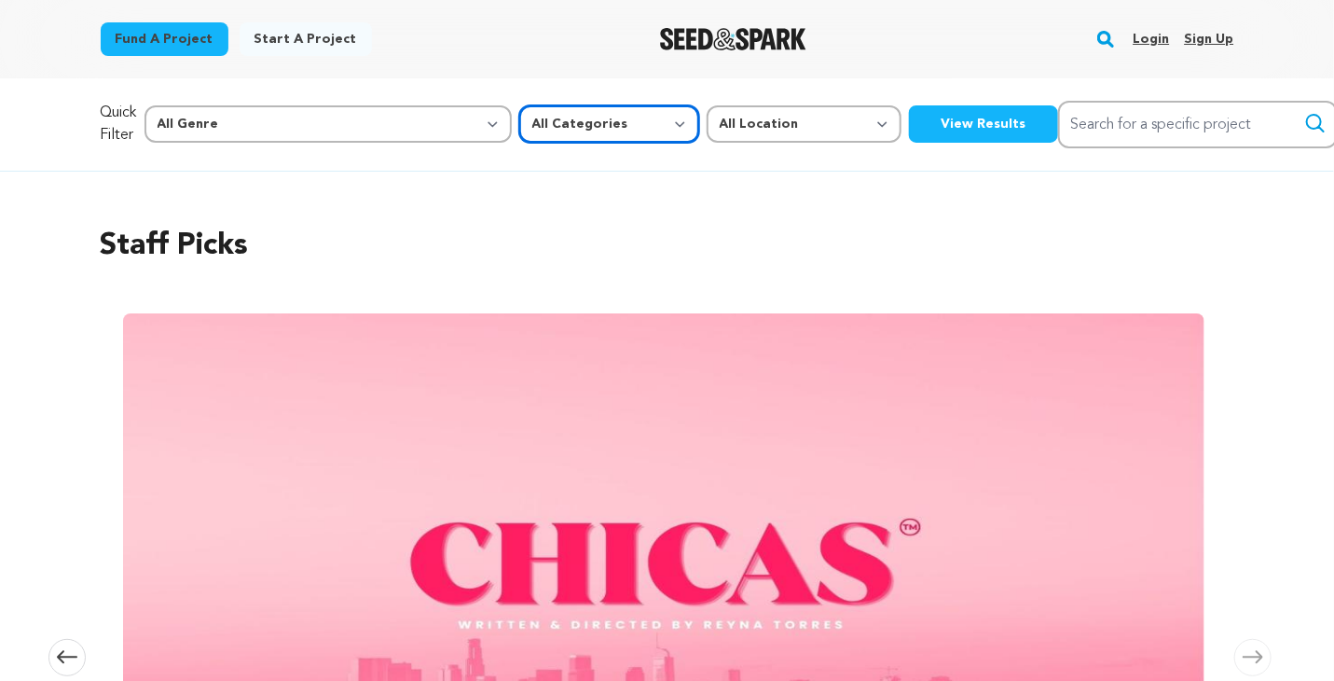
click at [519, 118] on select "All Categories Film Feature Film Short Series Music Video Comics Artist Residen…" at bounding box center [609, 123] width 180 height 37
select select "383"
click at [519, 105] on select "All Categories Film Feature Film Short Series Music Video Comics Artist Residen…" at bounding box center [609, 123] width 180 height 37
click at [909, 123] on button "View Results" at bounding box center [983, 123] width 149 height 37
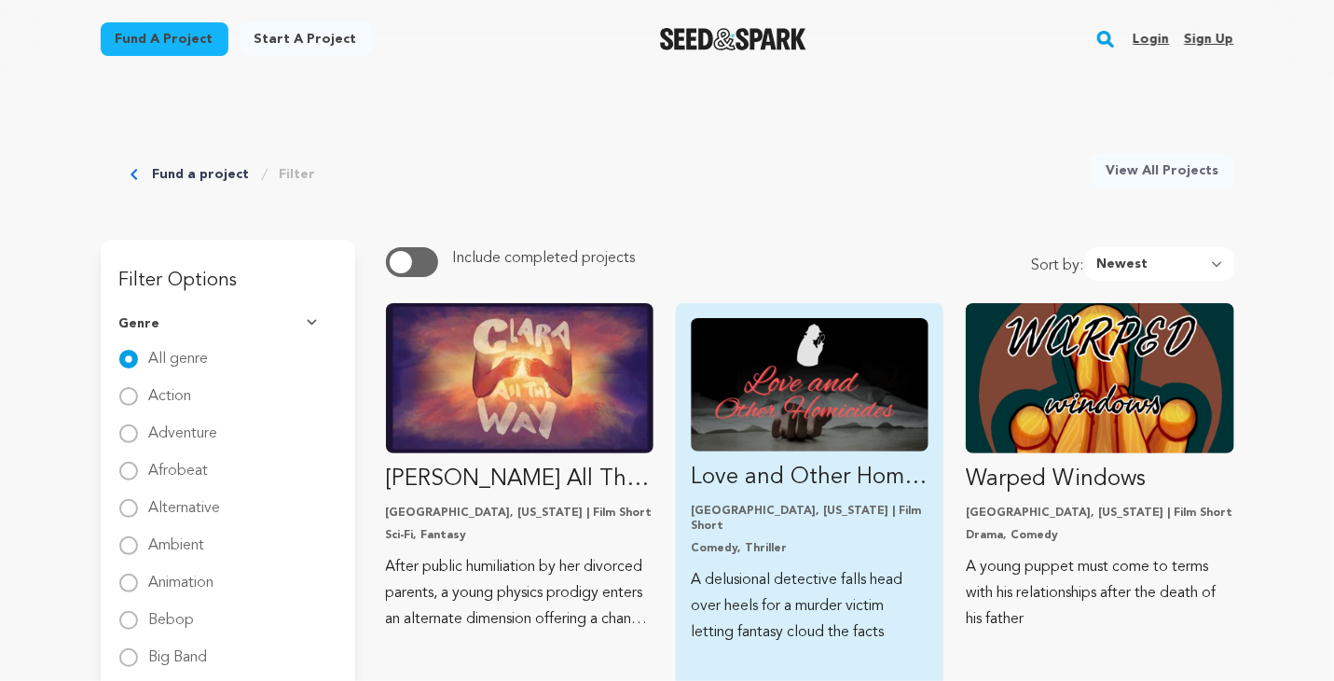
scroll to position [7, 0]
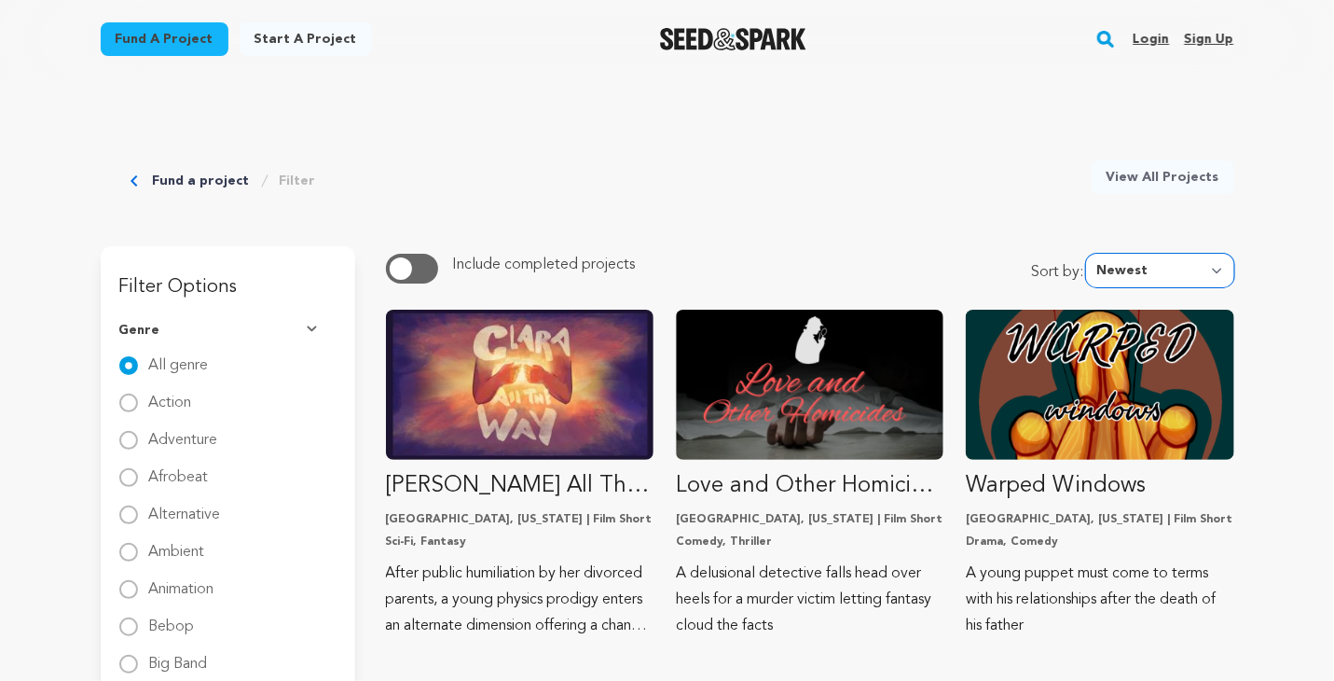
click at [1210, 269] on select "Newest Most Popular Most Funded Trending Now Ending Now Amount Raised" at bounding box center [1160, 271] width 148 height 34
select select "amount_raised"
click at [1092, 254] on select "Newest Most Popular Most Funded Trending Now Ending Now Amount Raised" at bounding box center [1160, 271] width 148 height 34
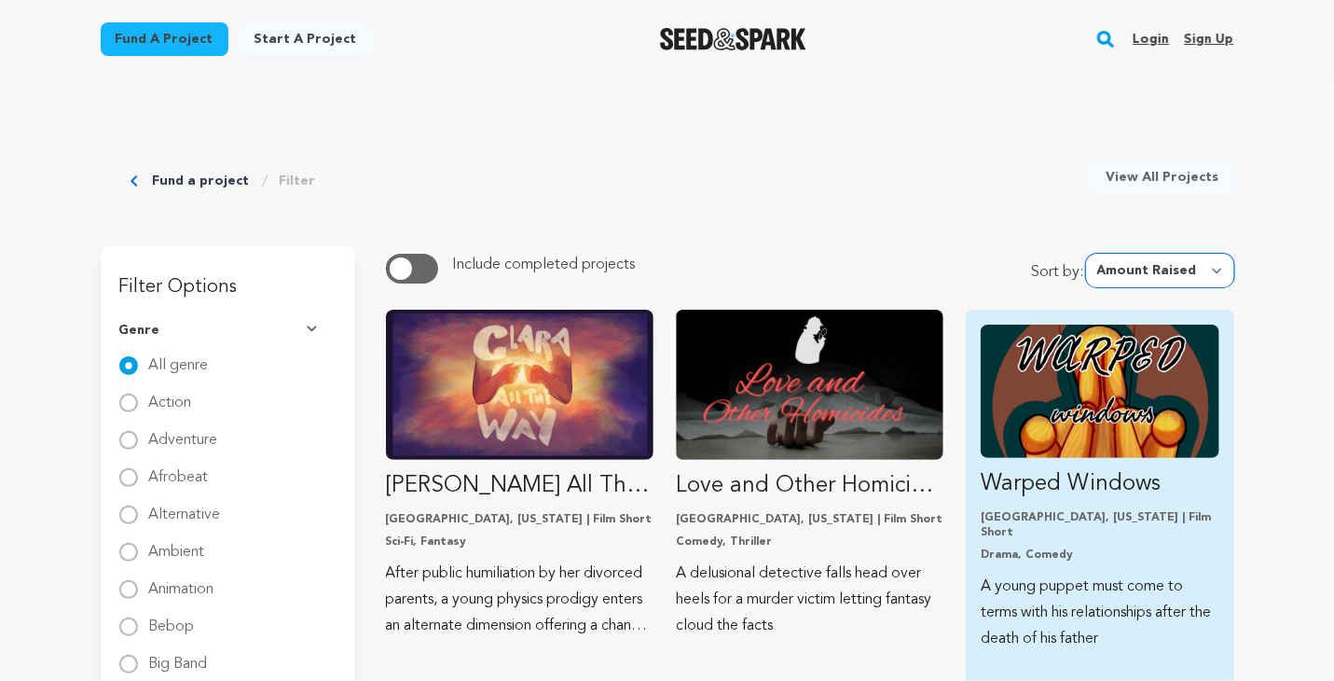
scroll to position [0, 0]
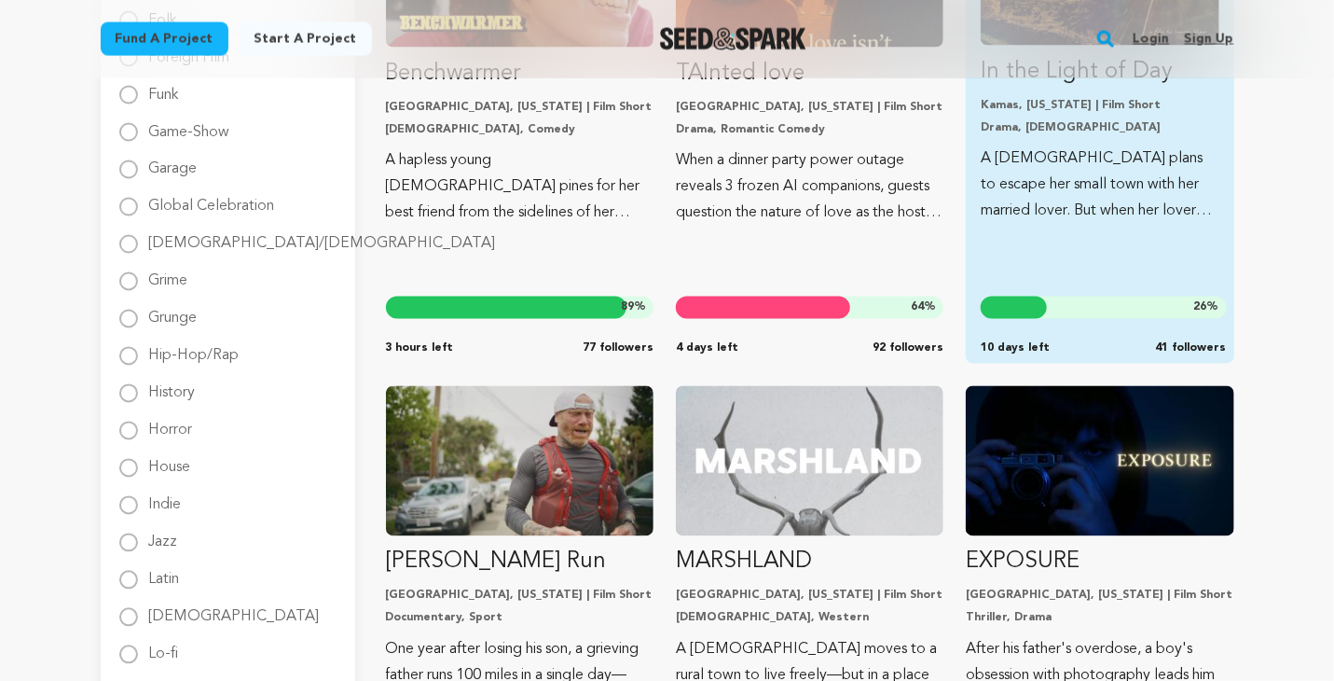
scroll to position [1404, 0]
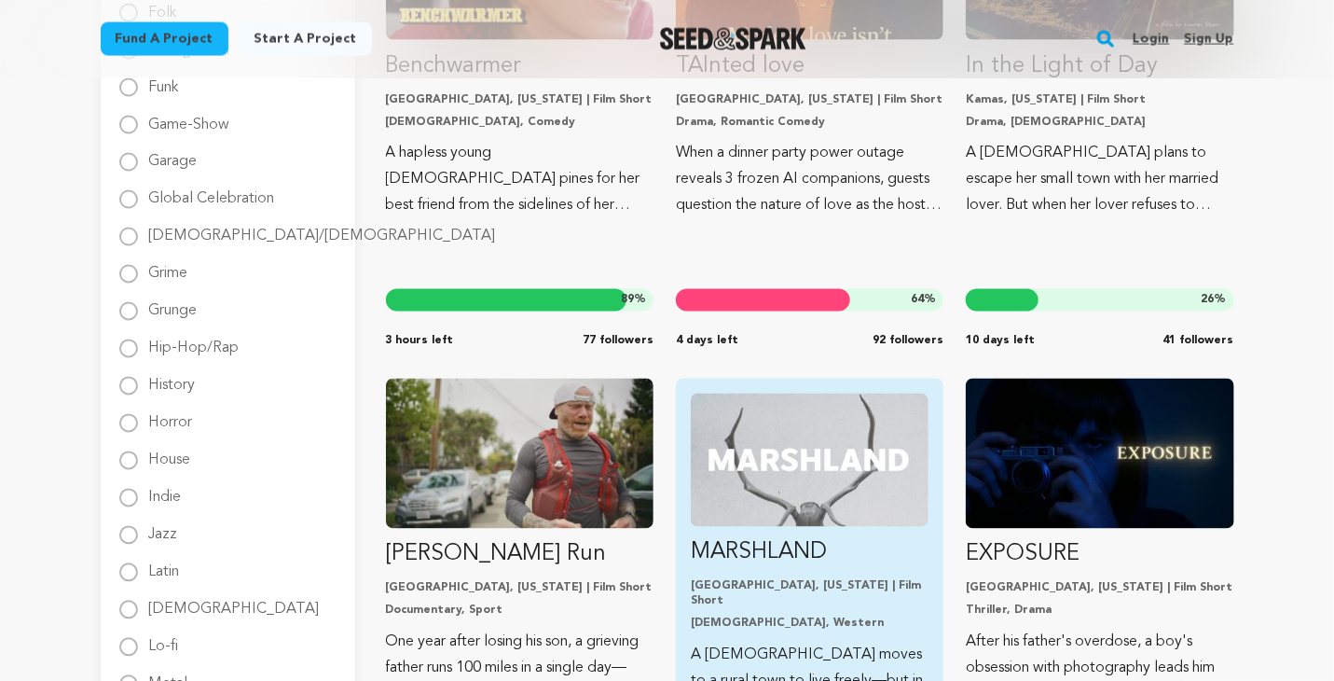
click at [927, 680] on div "MARSHLAND Portland, Oregon | Film Short LGBTQ, Western A trans man moves to a r…" at bounding box center [810, 612] width 268 height 466
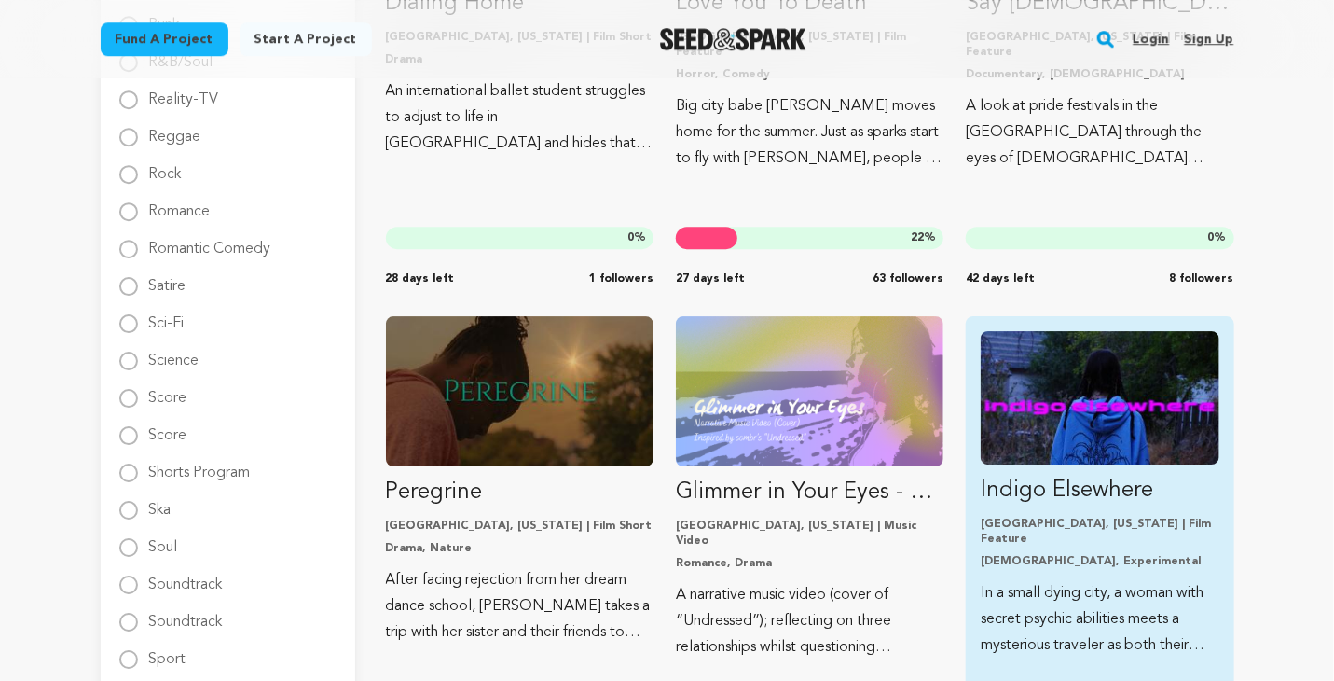
scroll to position [2473, 0]
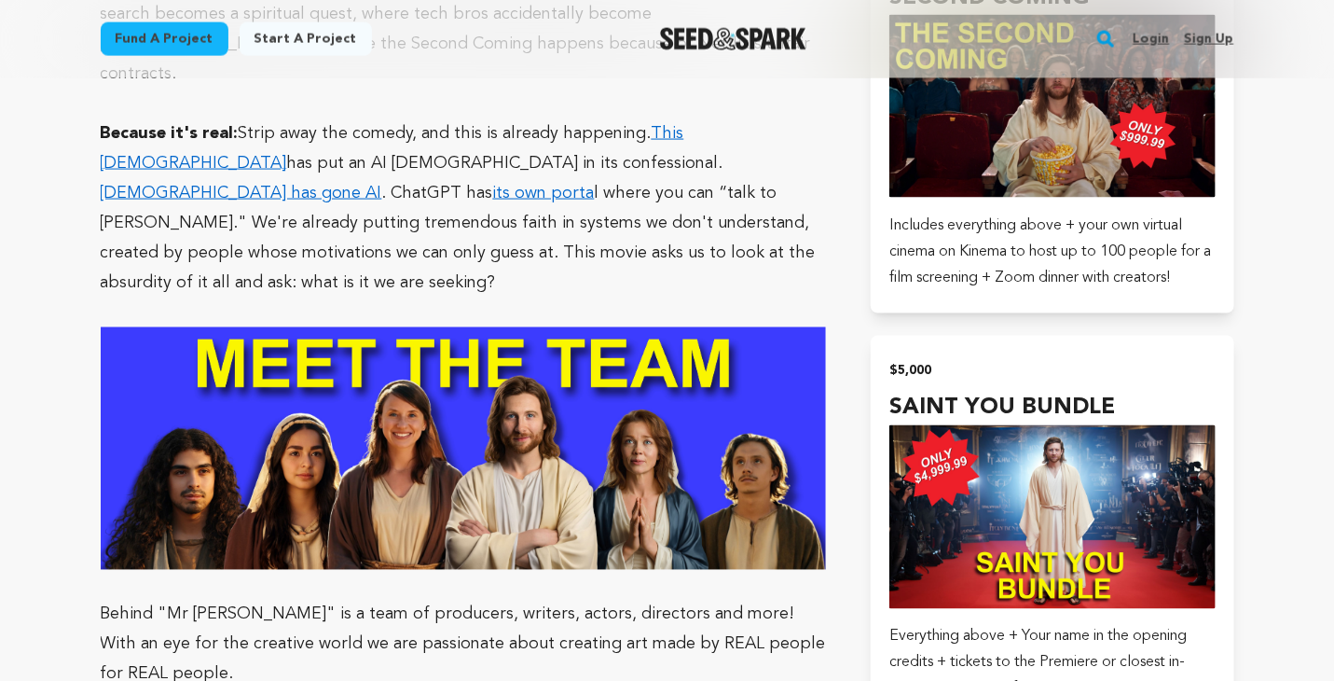
scroll to position [4342, 0]
